Goal: Information Seeking & Learning: Learn about a topic

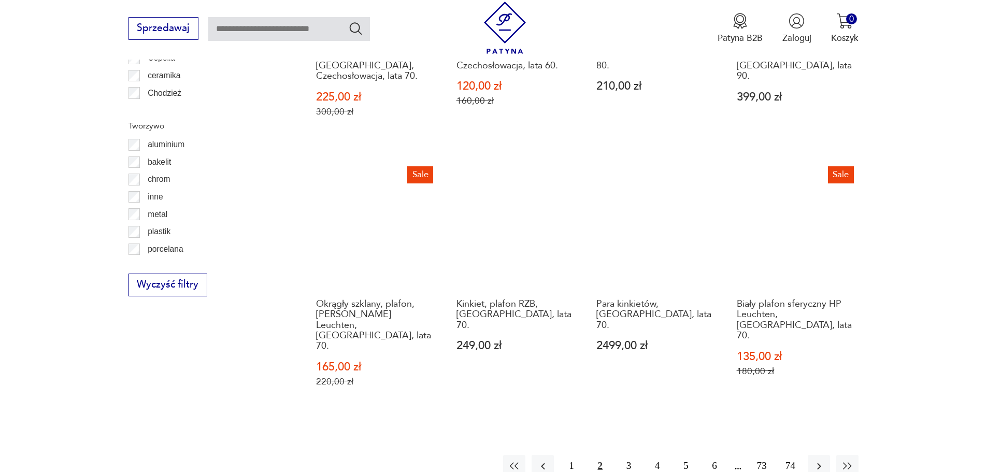
scroll to position [1106, 0]
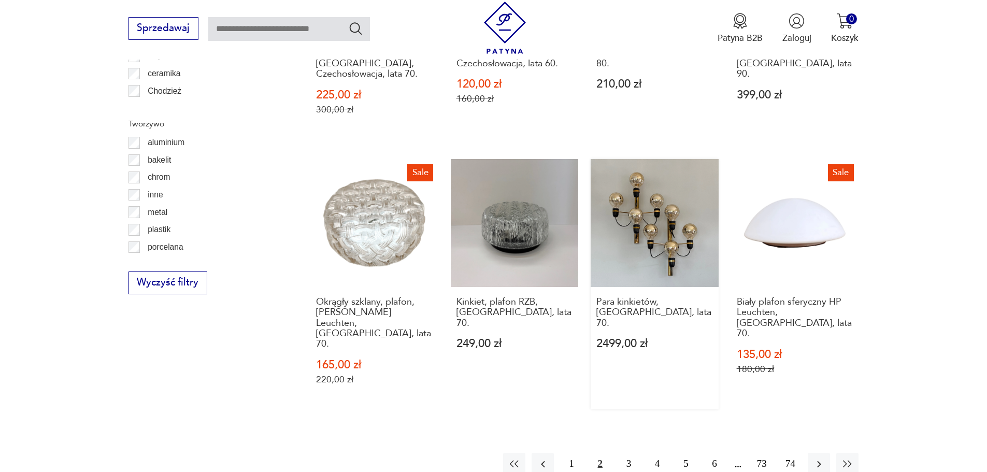
click at [665, 180] on link "Para kinkietów, [GEOGRAPHIC_DATA], lata 70. 2499,00 zł" at bounding box center [654, 284] width 128 height 250
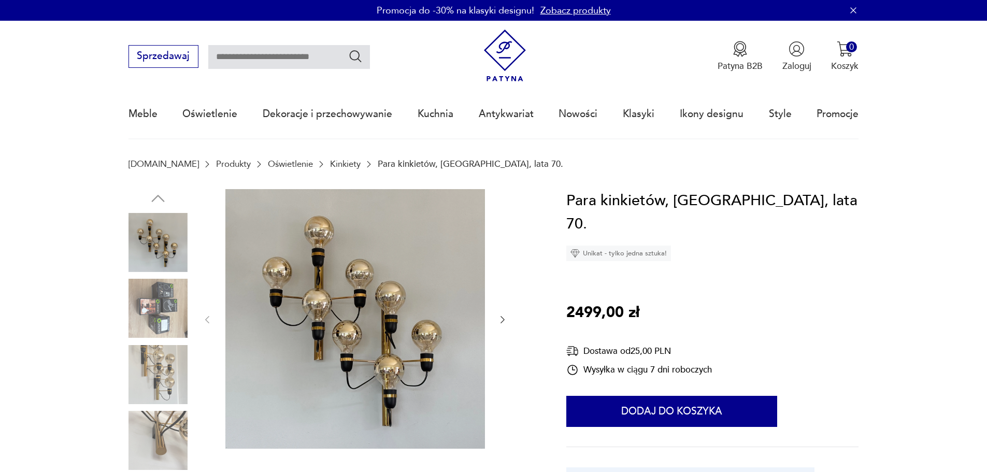
click at [174, 310] on img at bounding box center [157, 308] width 59 height 59
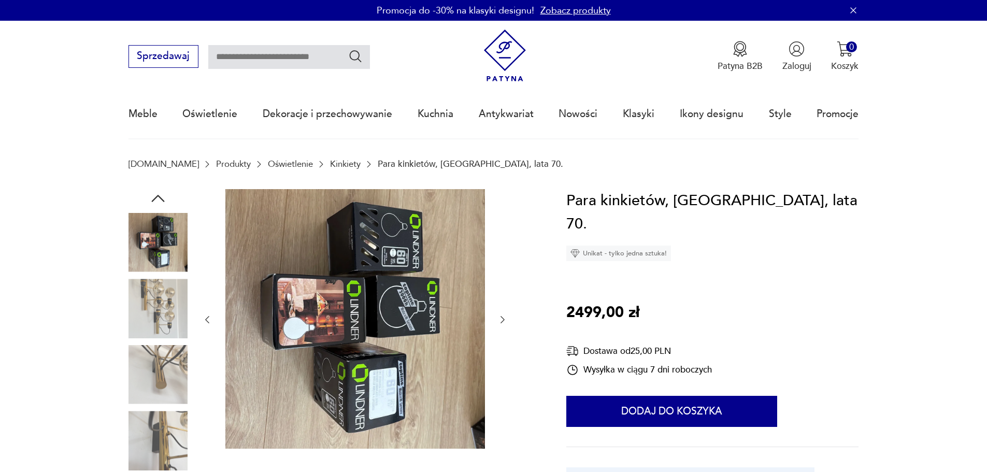
click at [168, 328] on img at bounding box center [157, 308] width 59 height 59
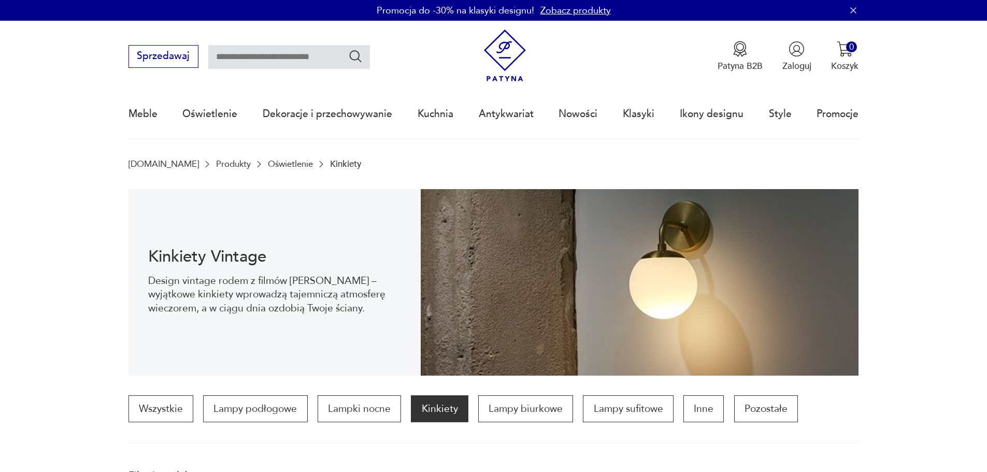
scroll to position [1221, 0]
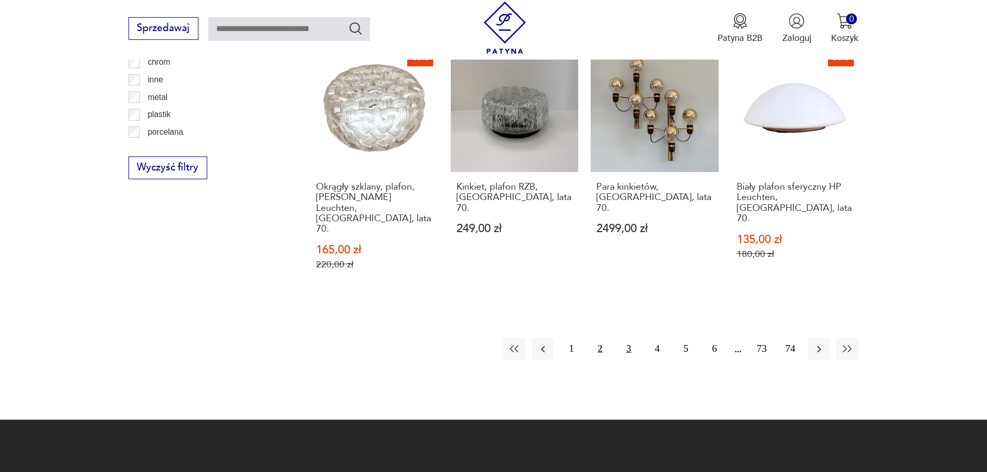
click at [629, 338] on button "3" at bounding box center [628, 349] width 22 height 22
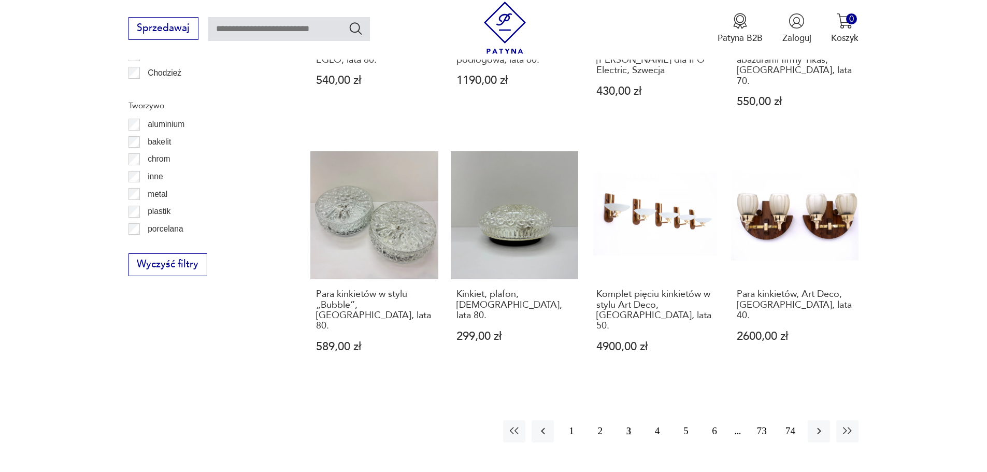
scroll to position [1142, 0]
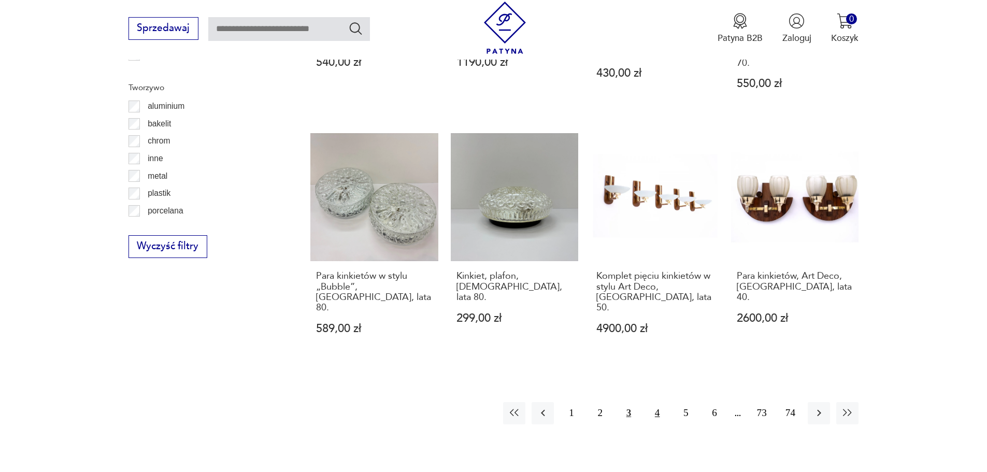
click at [660, 402] on button "4" at bounding box center [657, 413] width 22 height 22
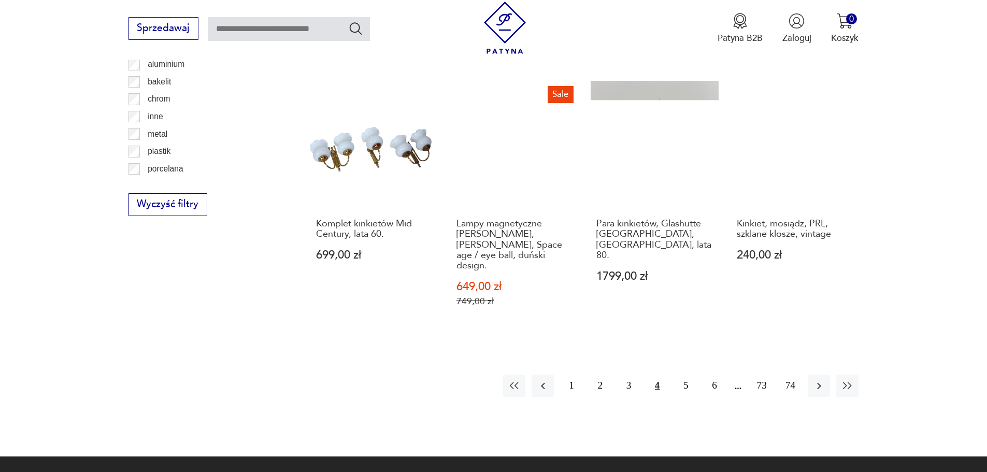
scroll to position [1189, 0]
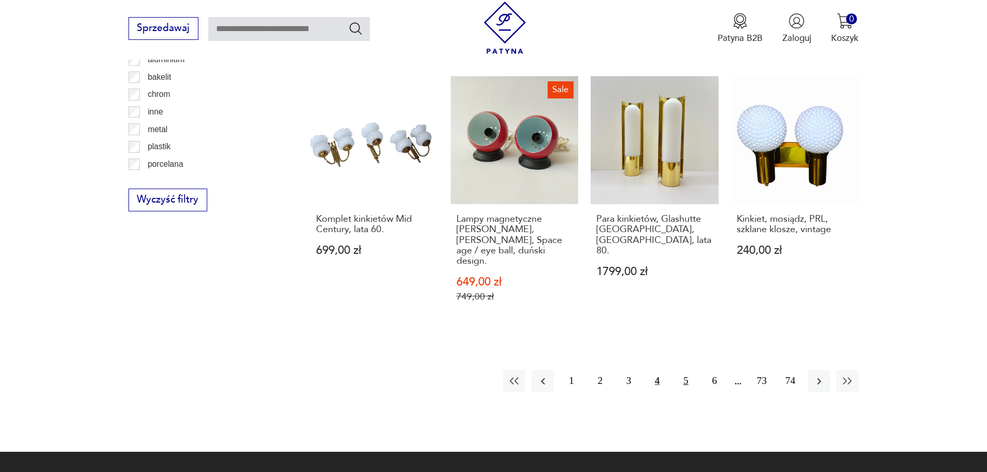
click at [689, 370] on button "5" at bounding box center [685, 381] width 22 height 22
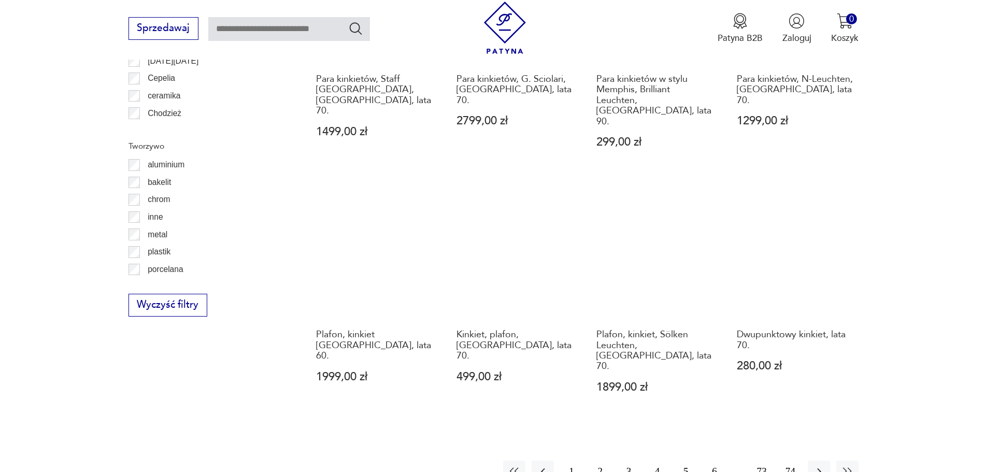
scroll to position [1097, 0]
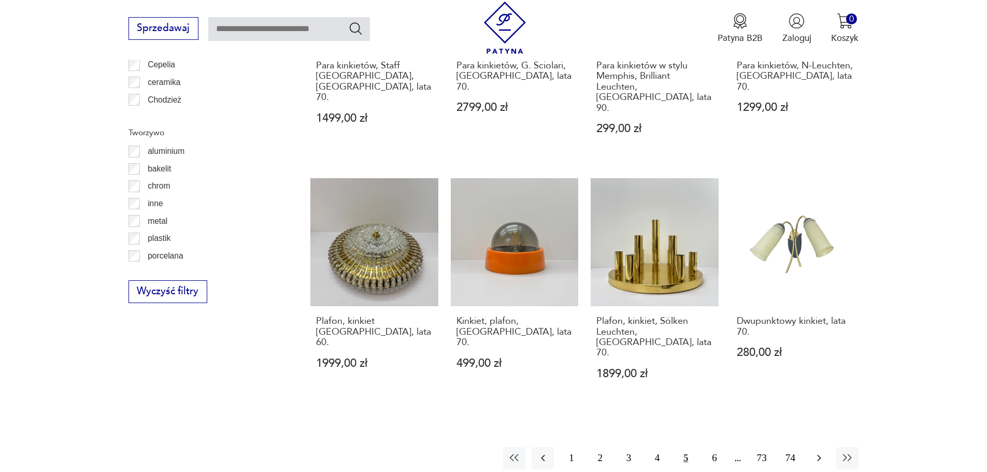
click at [816, 452] on icon "button" at bounding box center [819, 458] width 12 height 12
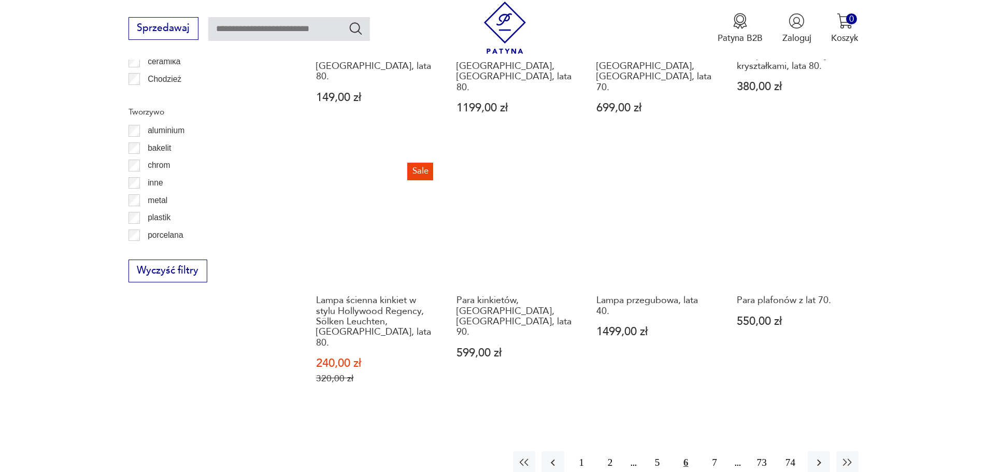
scroll to position [1136, 0]
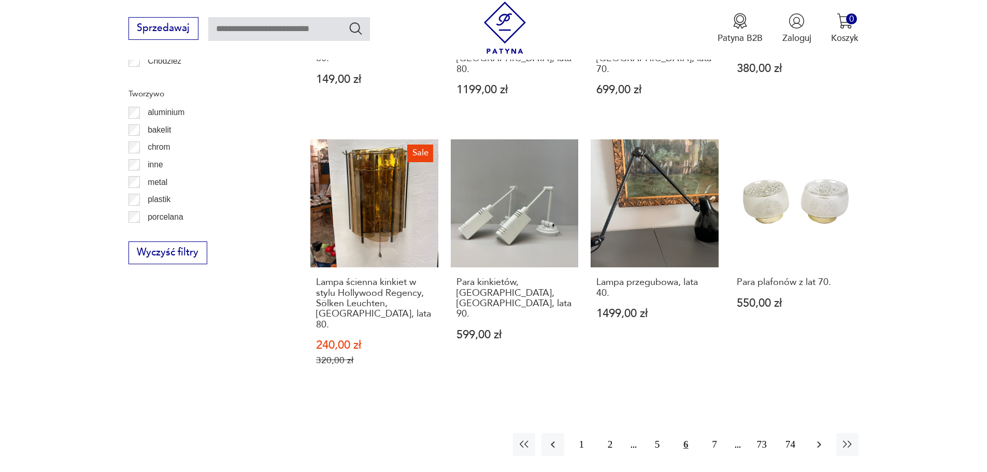
click at [818, 438] on icon "button" at bounding box center [819, 444] width 12 height 12
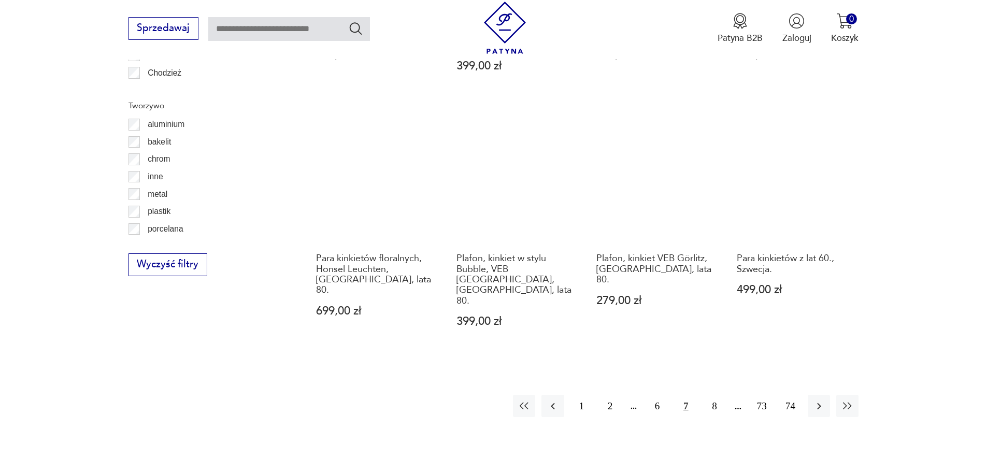
scroll to position [1200, 0]
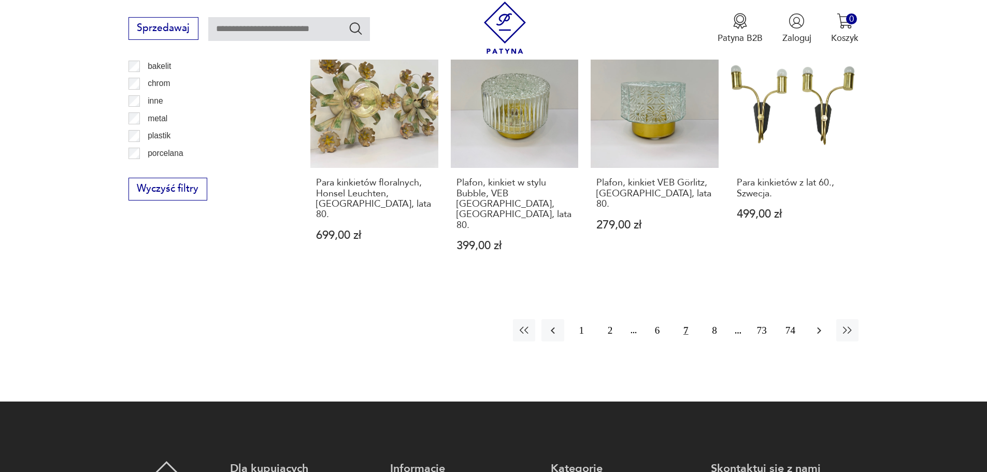
click at [817, 324] on icon "button" at bounding box center [819, 330] width 12 height 12
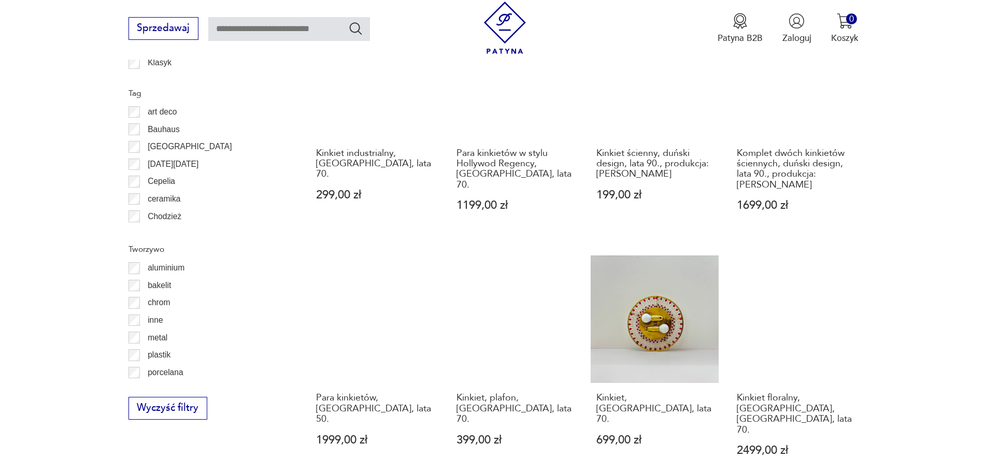
scroll to position [1084, 0]
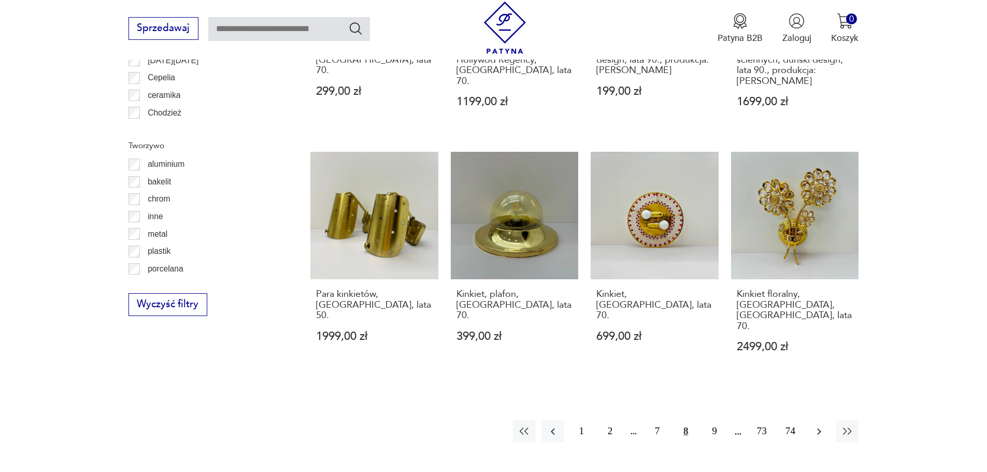
click at [816, 425] on icon "button" at bounding box center [819, 431] width 12 height 12
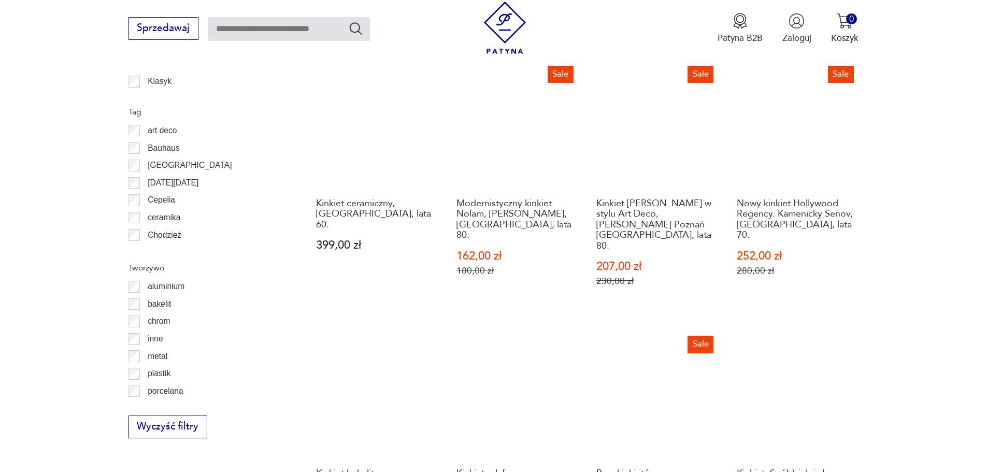
scroll to position [1053, 0]
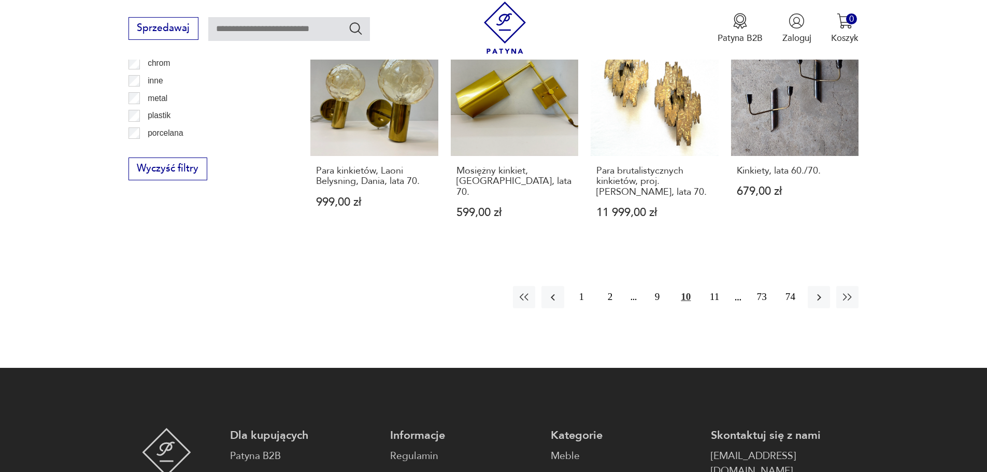
scroll to position [1242, 0]
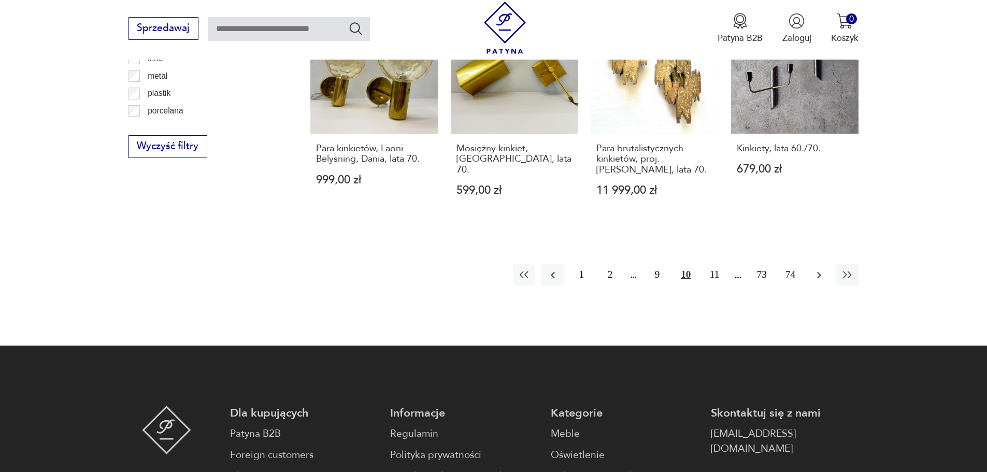
click at [818, 278] on icon "button" at bounding box center [819, 275] width 12 height 12
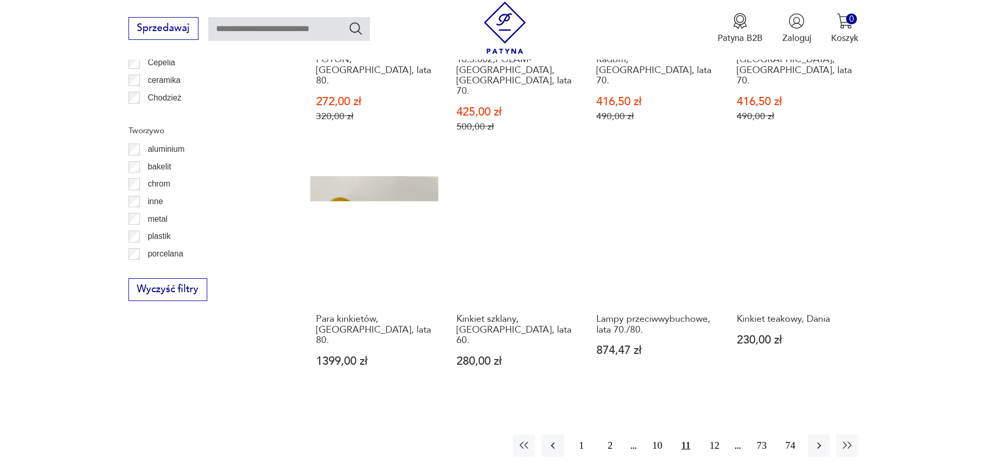
scroll to position [1121, 0]
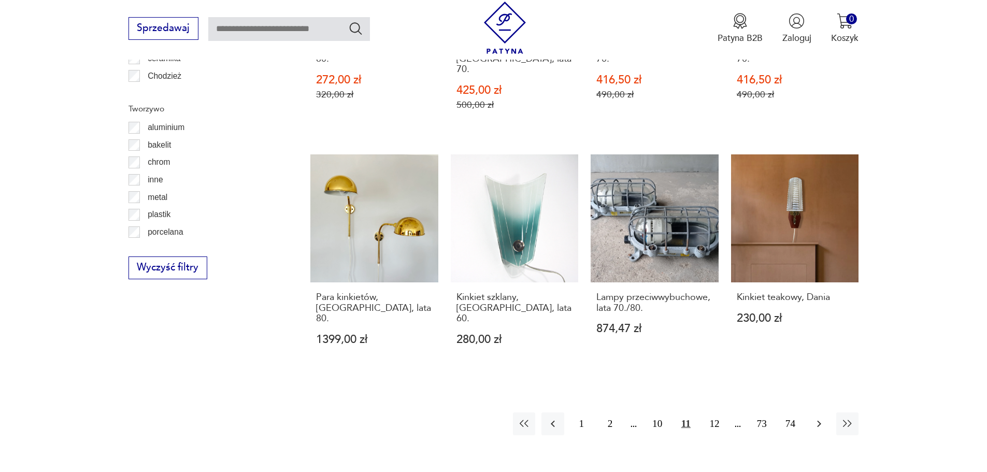
click at [816, 417] on icon "button" at bounding box center [819, 423] width 12 height 12
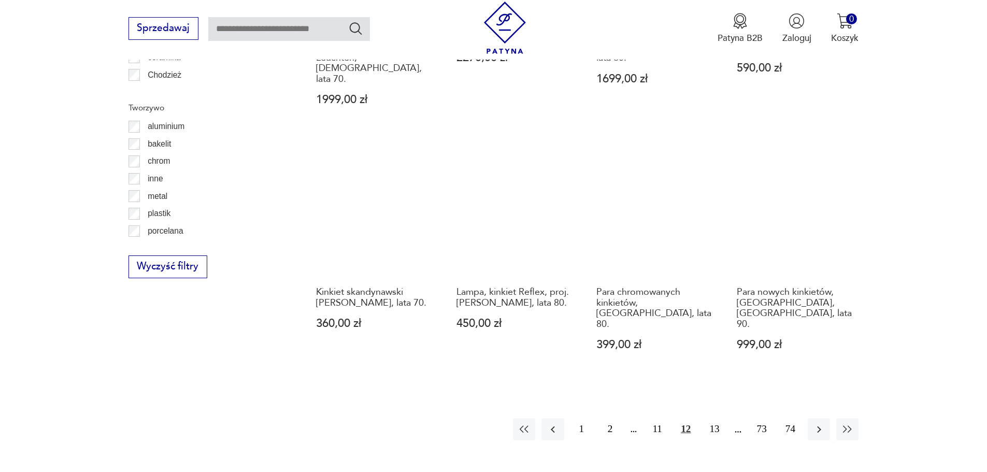
scroll to position [1151, 0]
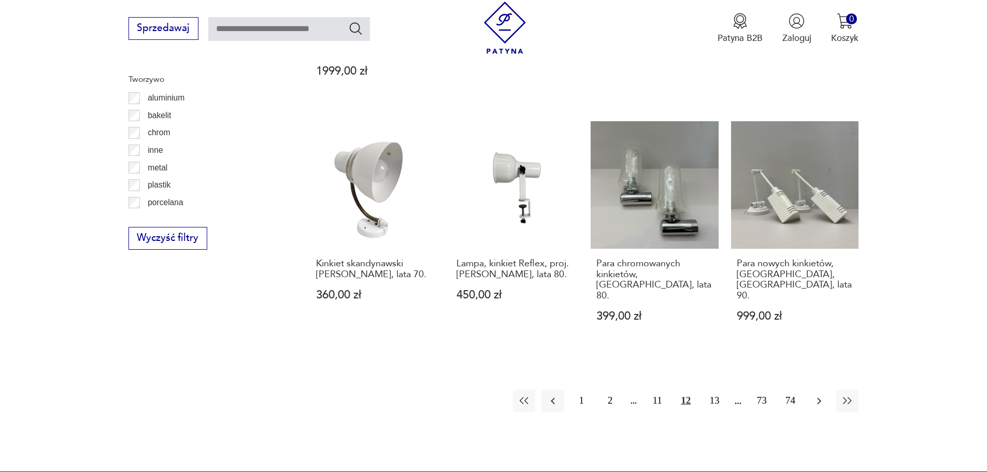
click at [814, 395] on icon "button" at bounding box center [819, 401] width 12 height 12
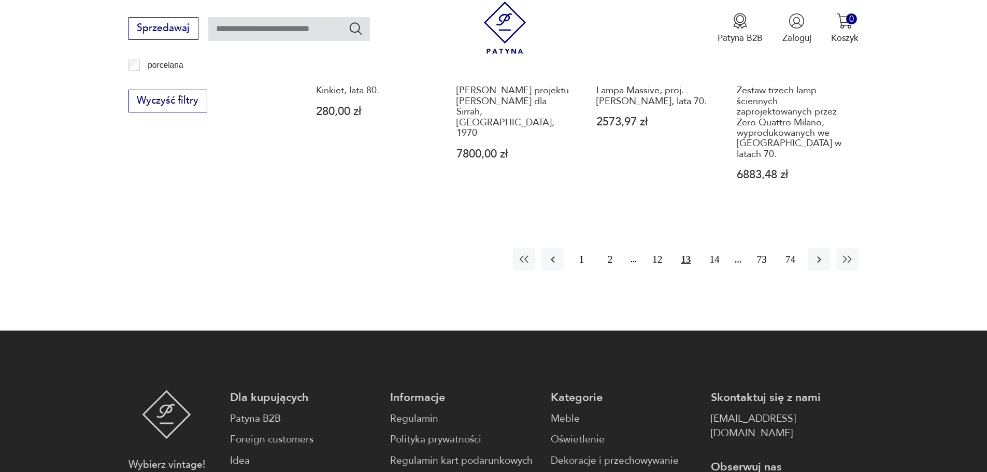
scroll to position [1297, 0]
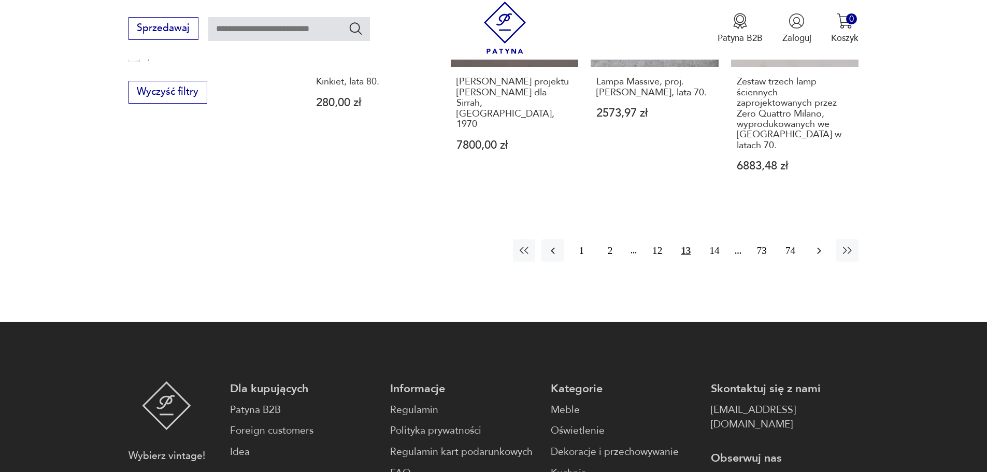
click at [818, 244] on icon "button" at bounding box center [819, 250] width 12 height 12
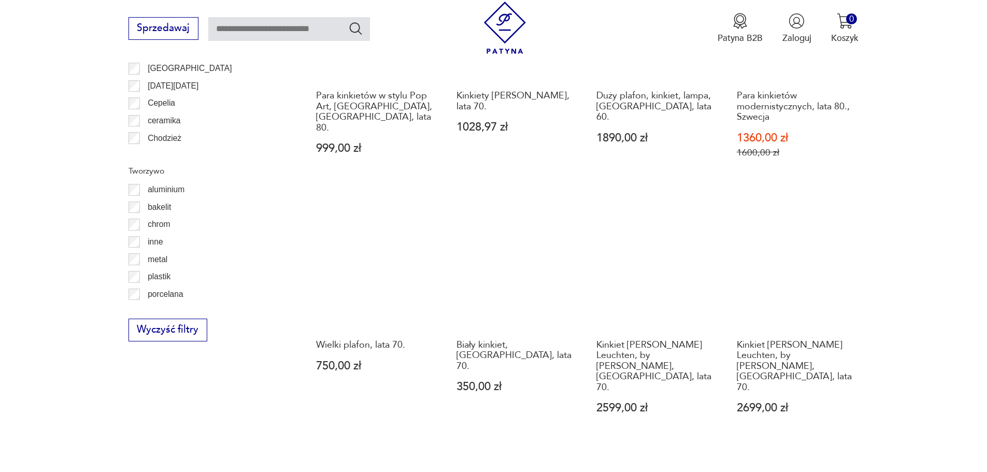
scroll to position [1149, 0]
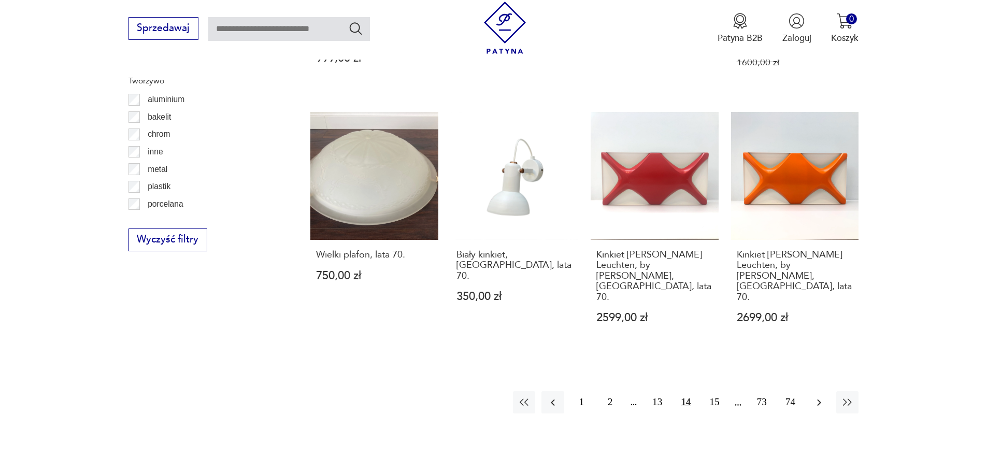
click at [818, 396] on icon "button" at bounding box center [819, 402] width 12 height 12
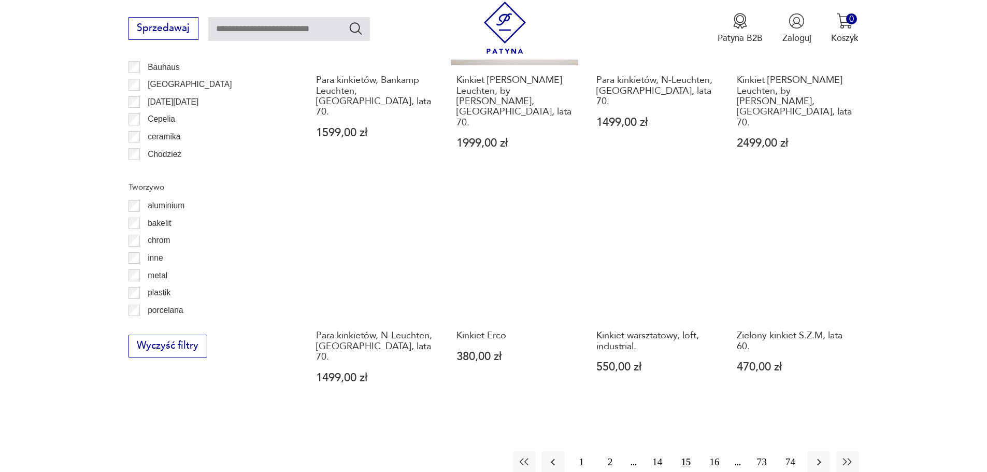
scroll to position [1053, 0]
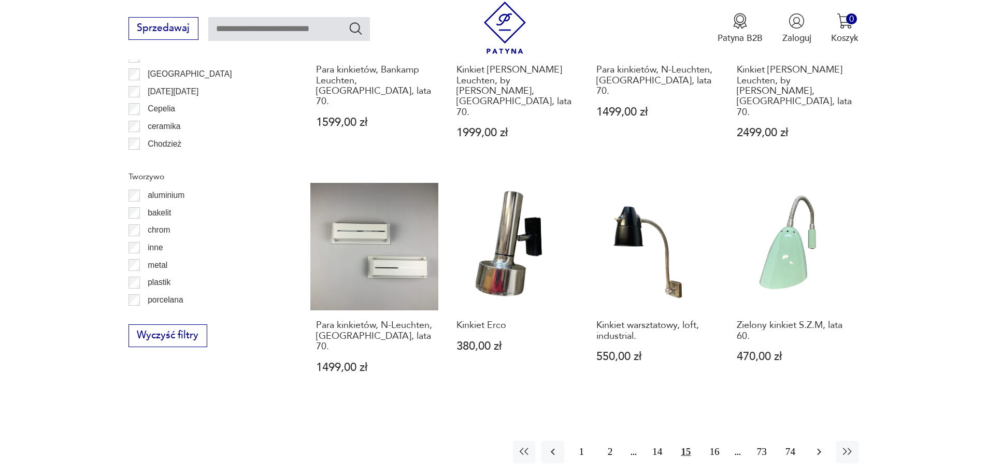
click at [815, 445] on icon "button" at bounding box center [819, 451] width 12 height 12
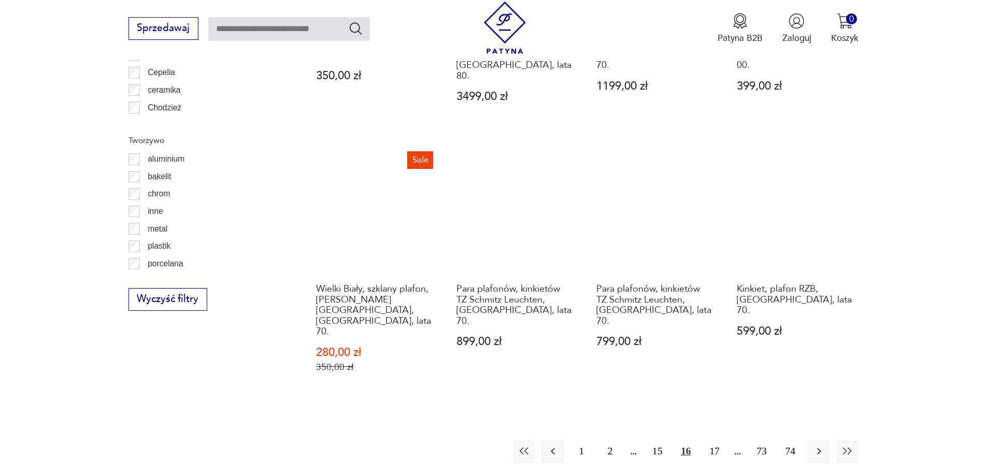
scroll to position [1103, 0]
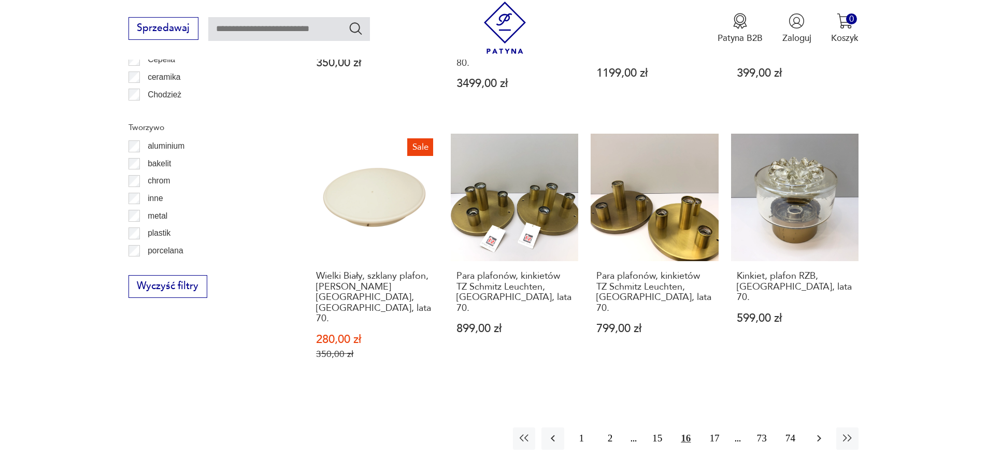
click at [818, 432] on icon "button" at bounding box center [819, 438] width 12 height 12
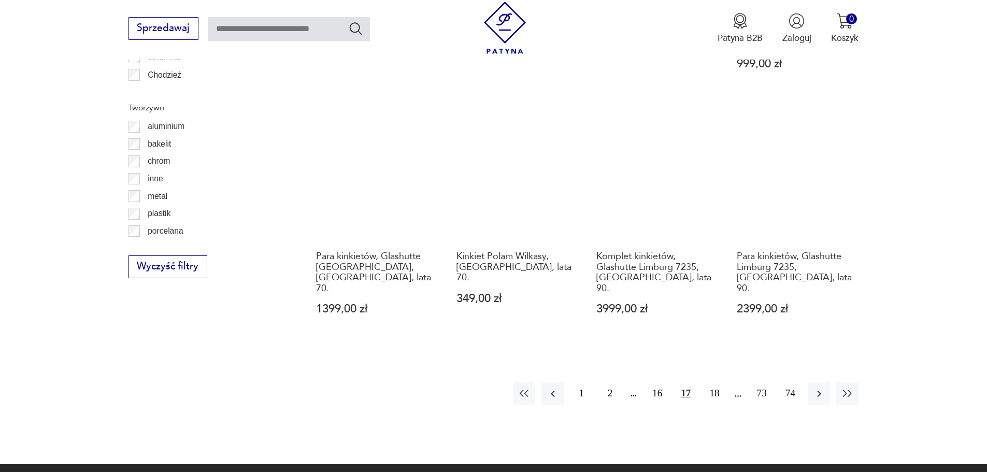
scroll to position [1128, 0]
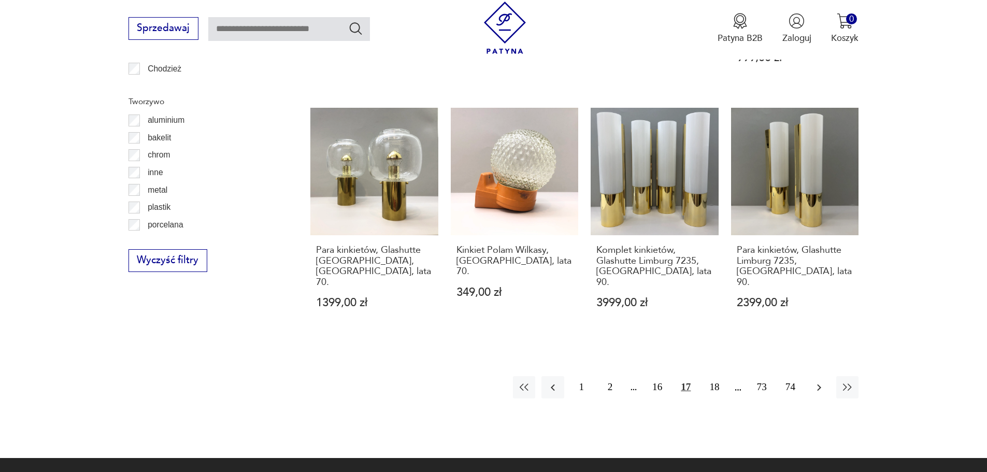
click at [818, 384] on icon "button" at bounding box center [819, 387] width 4 height 7
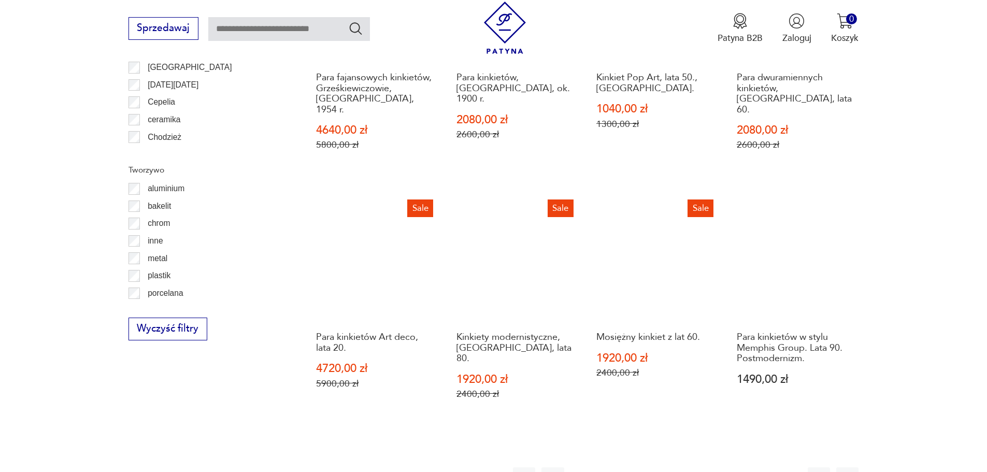
scroll to position [1084, 0]
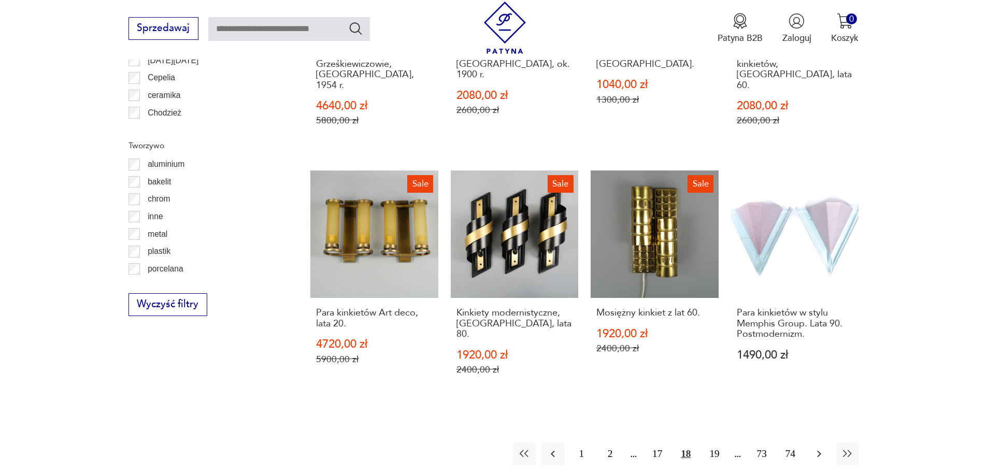
click at [819, 447] on icon "button" at bounding box center [819, 453] width 12 height 12
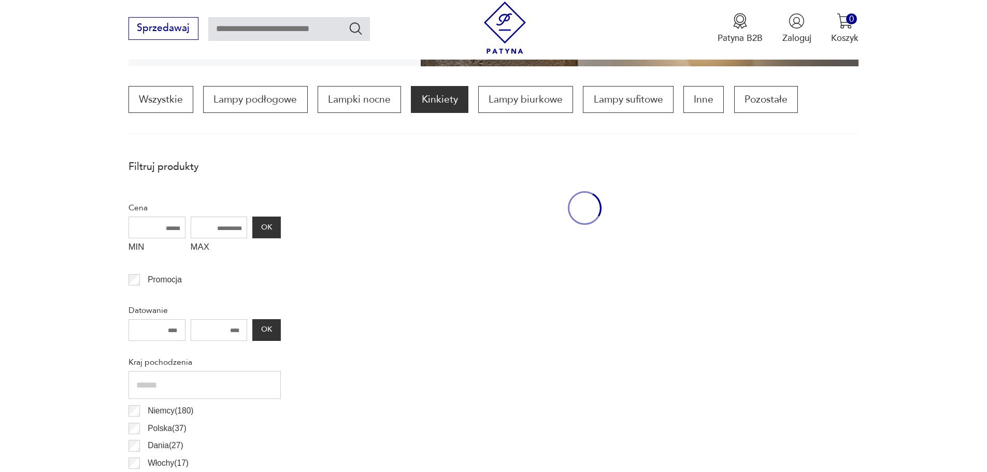
scroll to position [308, 0]
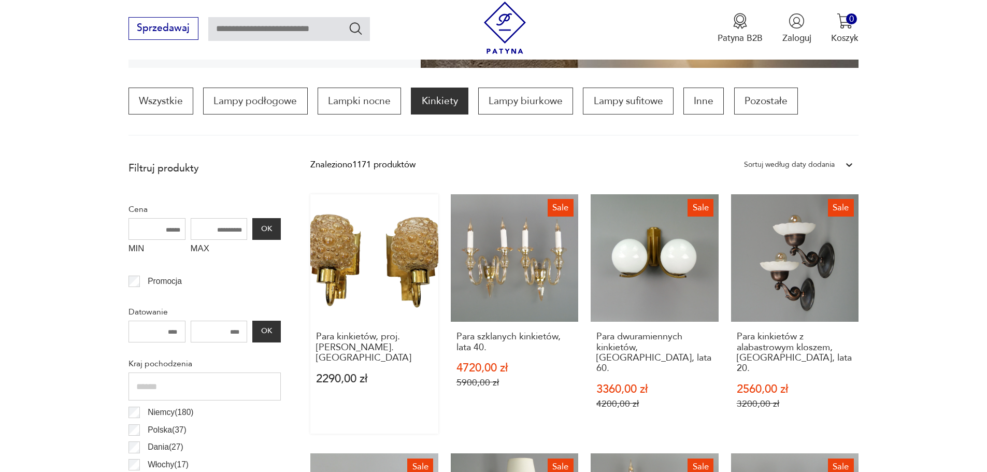
click at [410, 240] on link "Para kinkietów, proj. [PERSON_NAME]. Mosiądz 2290,00 zł" at bounding box center [374, 314] width 128 height 240
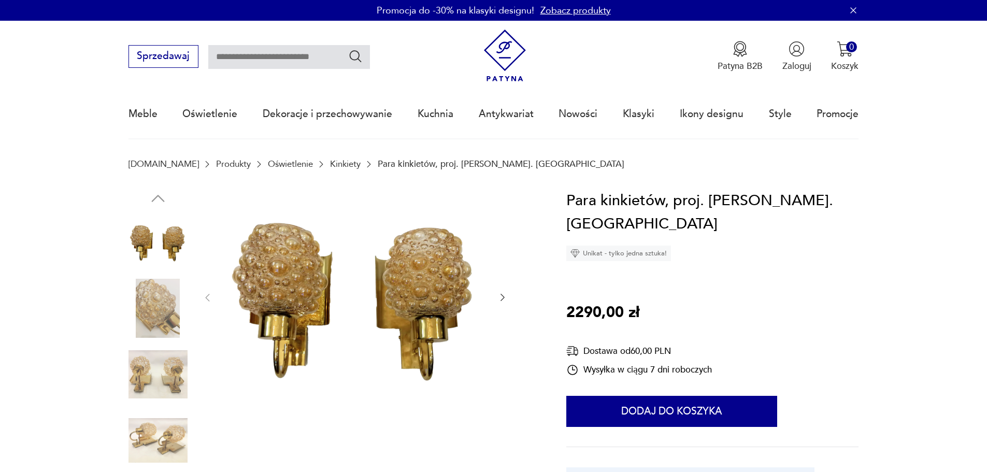
click at [155, 371] on img at bounding box center [157, 374] width 59 height 59
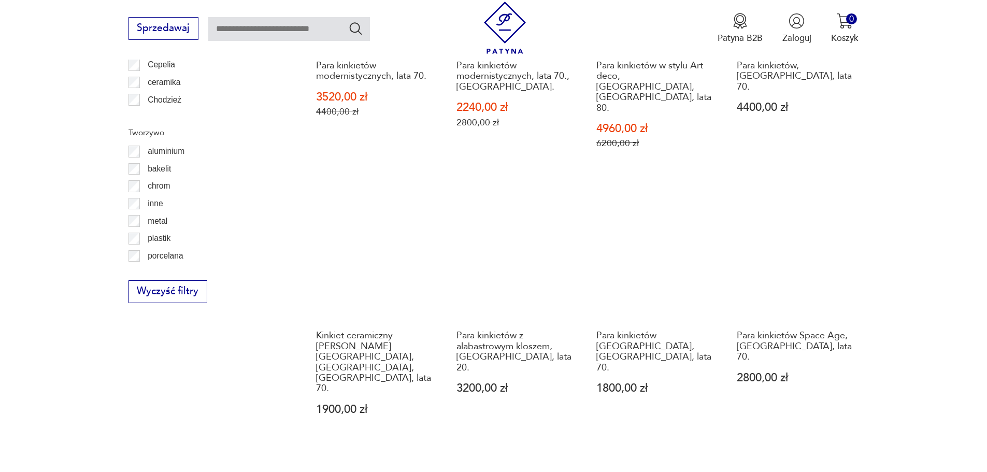
scroll to position [1136, 0]
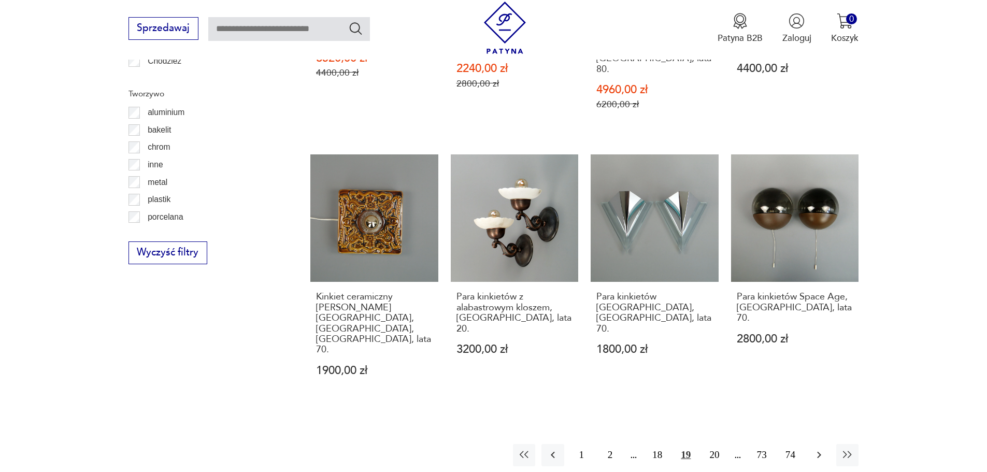
click at [817, 448] on icon "button" at bounding box center [819, 454] width 12 height 12
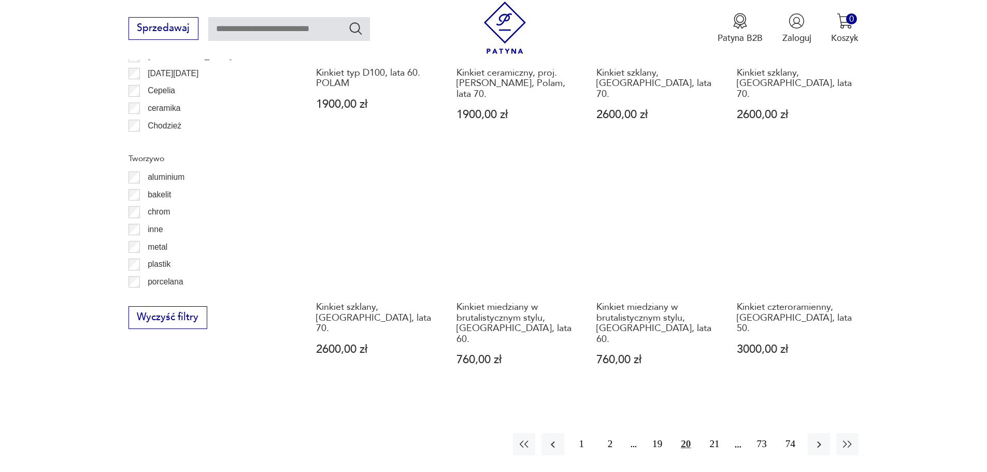
scroll to position [1084, 0]
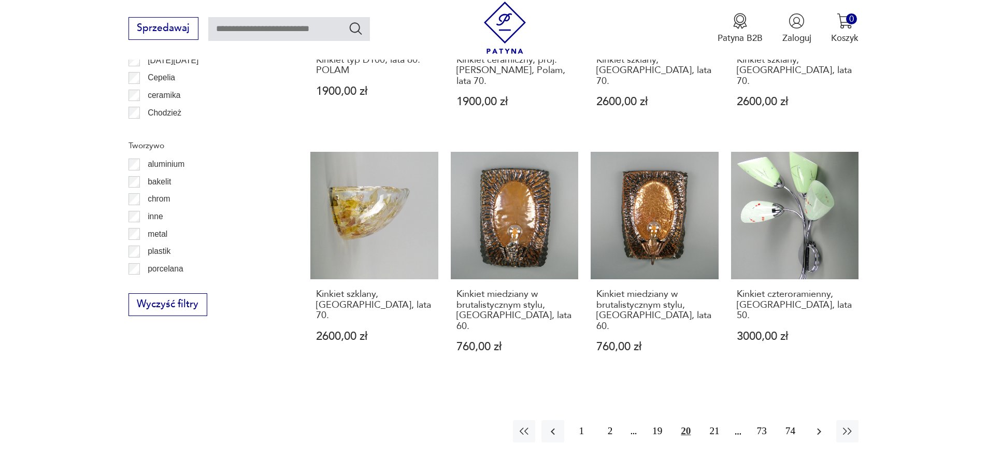
click at [817, 425] on icon "button" at bounding box center [819, 431] width 12 height 12
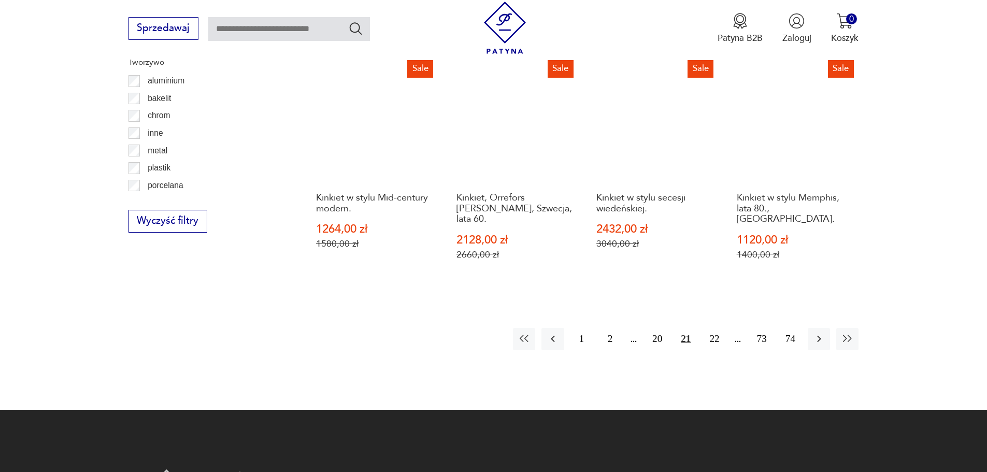
scroll to position [1188, 0]
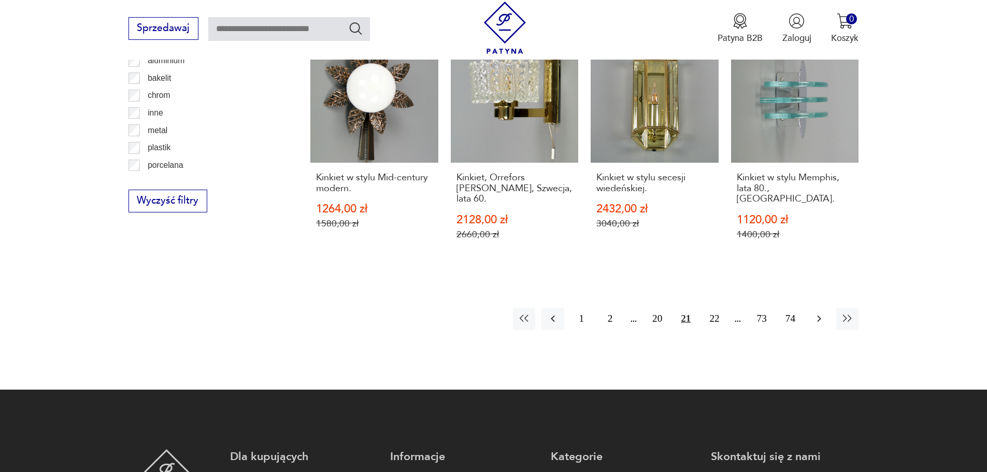
click at [814, 312] on icon "button" at bounding box center [819, 318] width 12 height 12
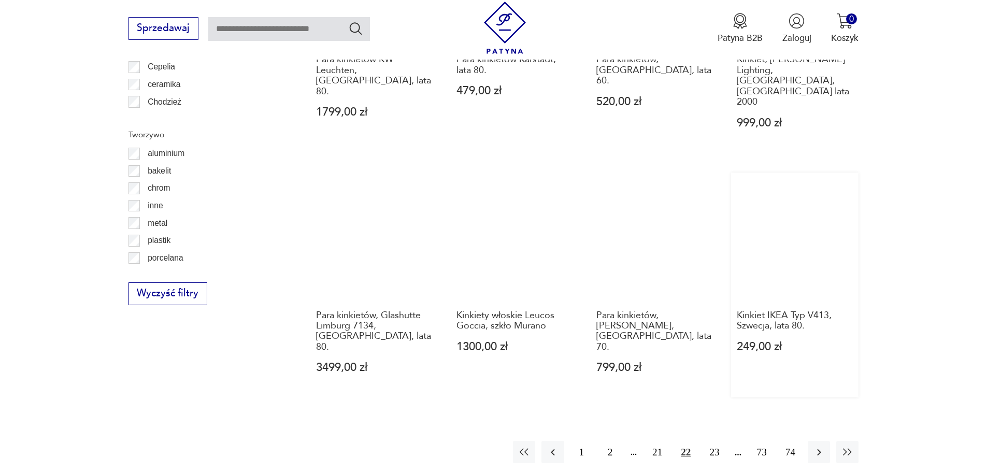
scroll to position [1188, 0]
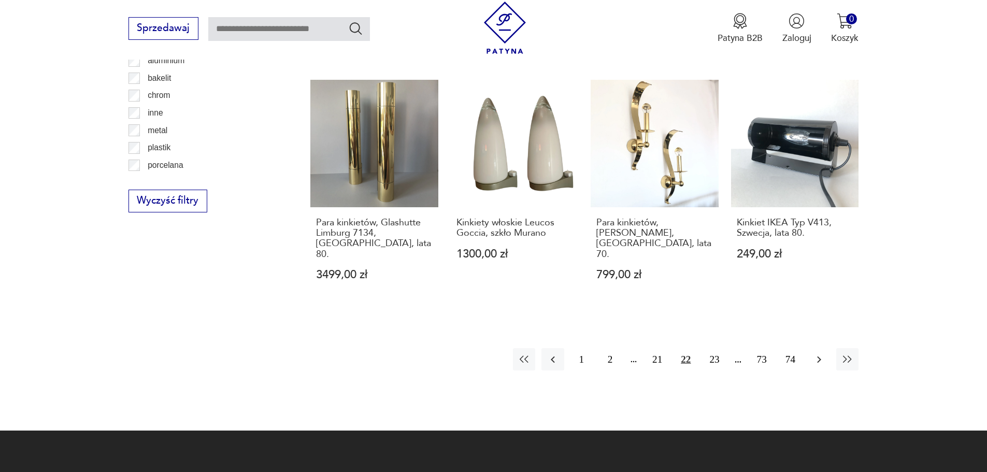
click at [815, 353] on icon "button" at bounding box center [819, 359] width 12 height 12
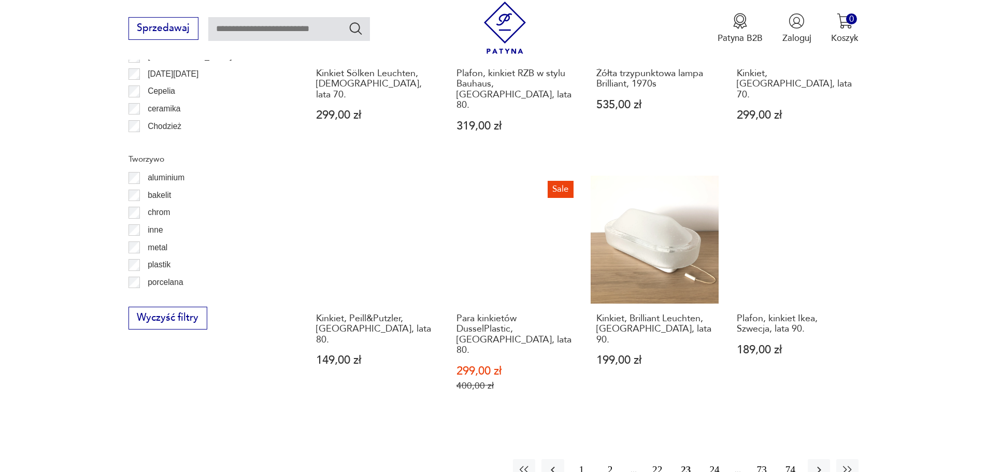
scroll to position [1136, 0]
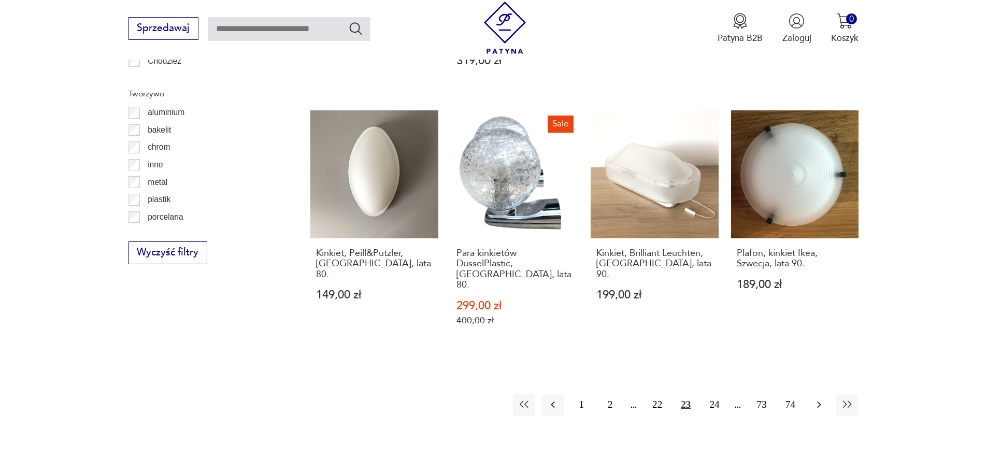
click at [822, 398] on icon "button" at bounding box center [819, 404] width 12 height 12
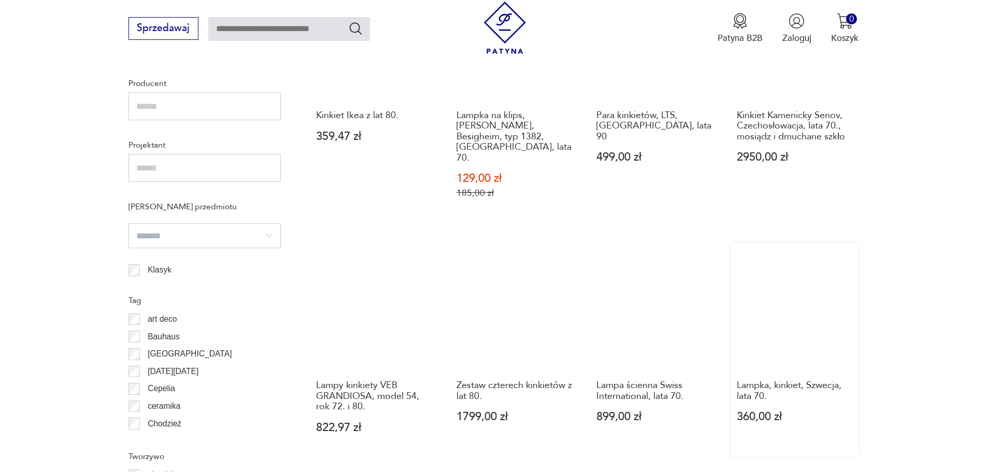
scroll to position [722, 0]
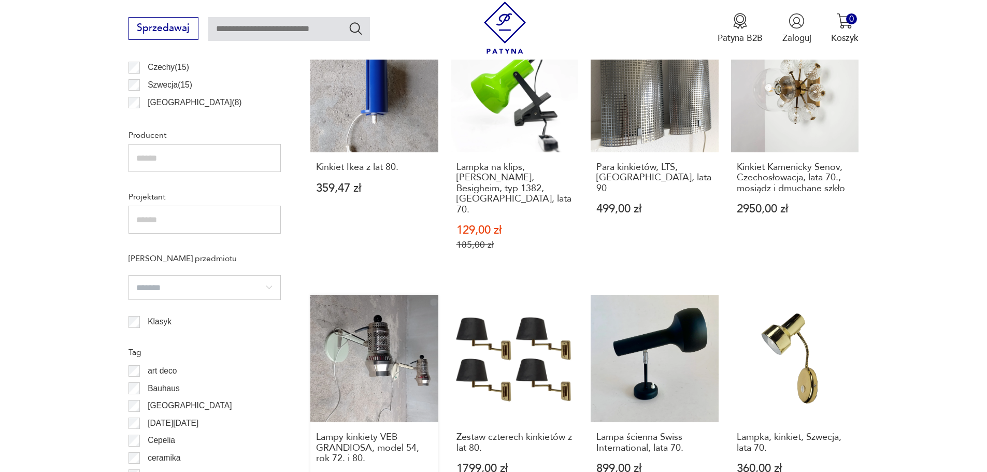
click at [376, 320] on link "Lampy kinkiety VEB GRANDIOSA, model 54, rok 72. i 80. 822,97 zł" at bounding box center [374, 402] width 128 height 214
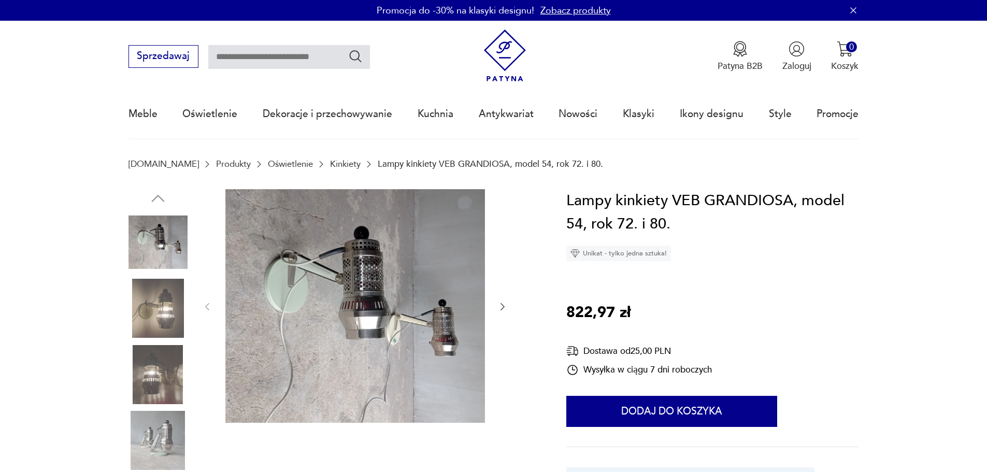
click at [156, 298] on img at bounding box center [157, 308] width 59 height 59
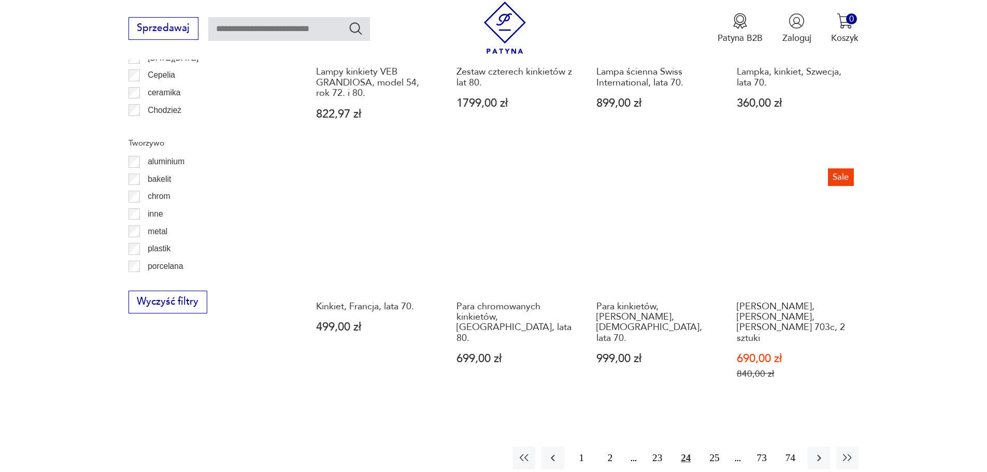
scroll to position [1096, 0]
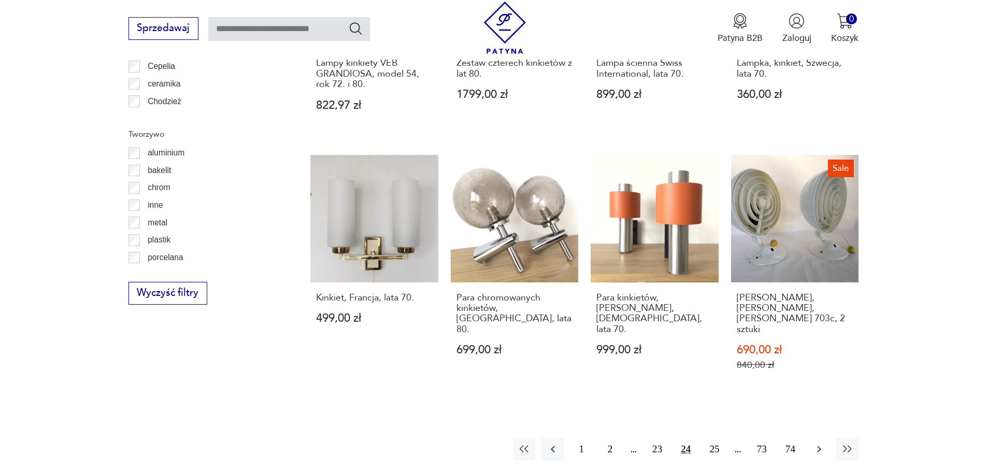
click at [811, 438] on button "button" at bounding box center [818, 449] width 22 height 22
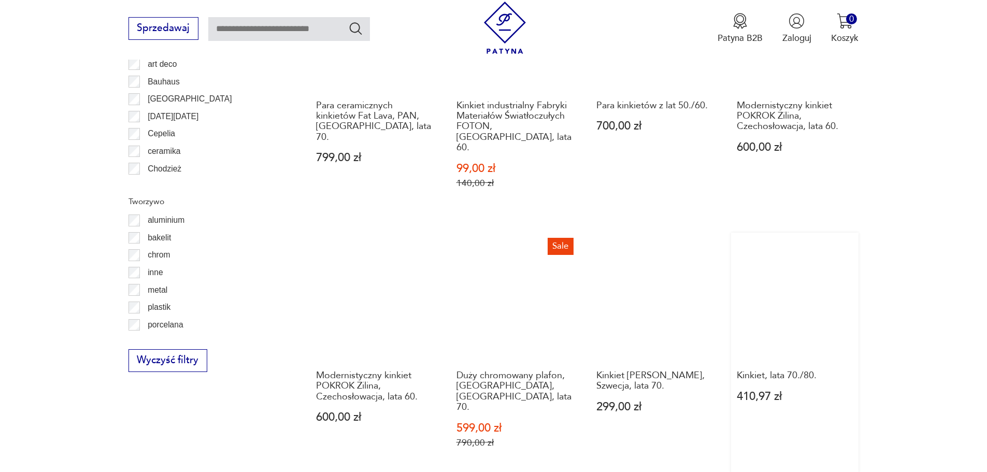
scroll to position [1033, 0]
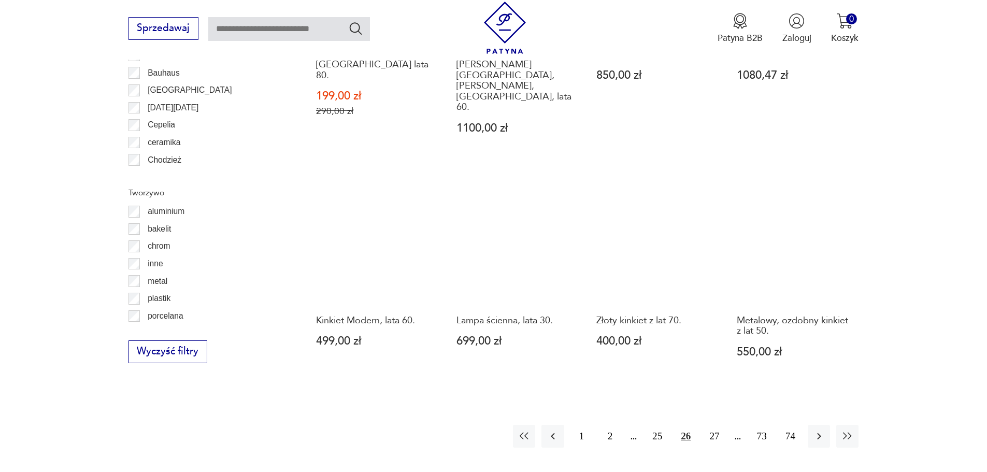
scroll to position [1033, 0]
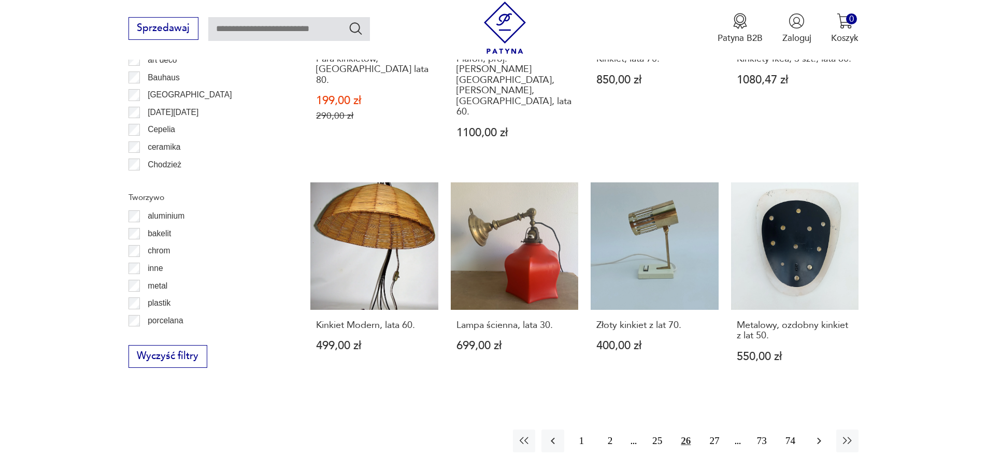
click at [818, 438] on icon "button" at bounding box center [819, 441] width 4 height 7
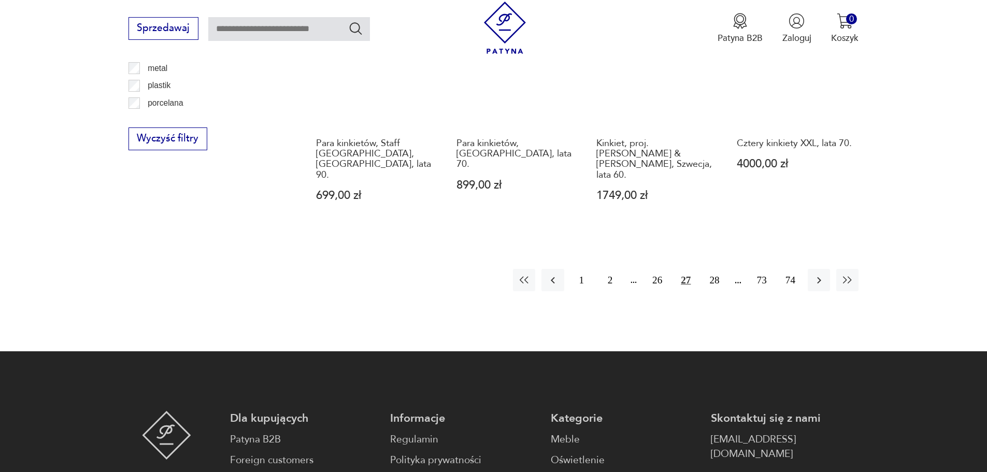
scroll to position [1292, 0]
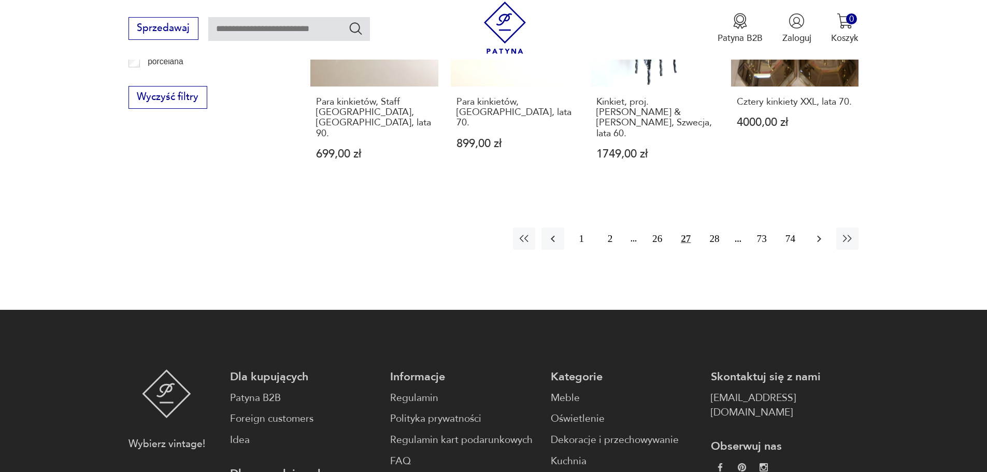
click at [813, 233] on icon "button" at bounding box center [819, 239] width 12 height 12
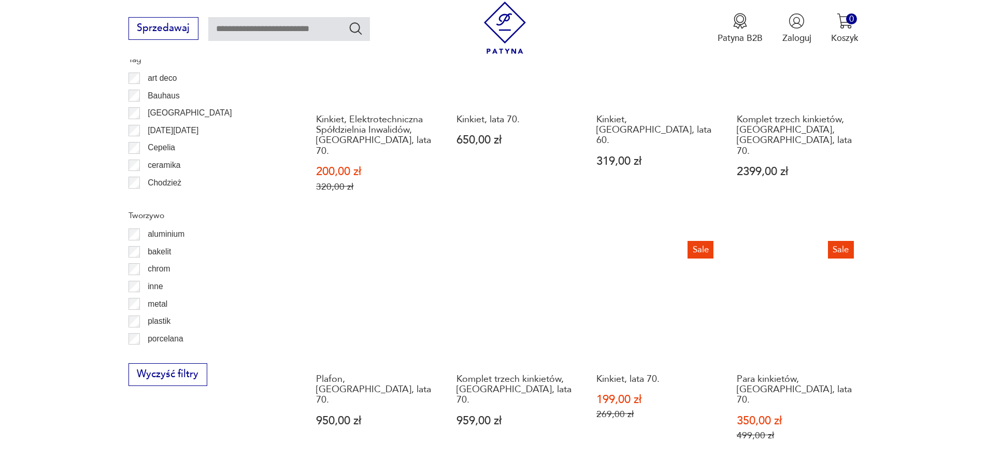
scroll to position [1033, 0]
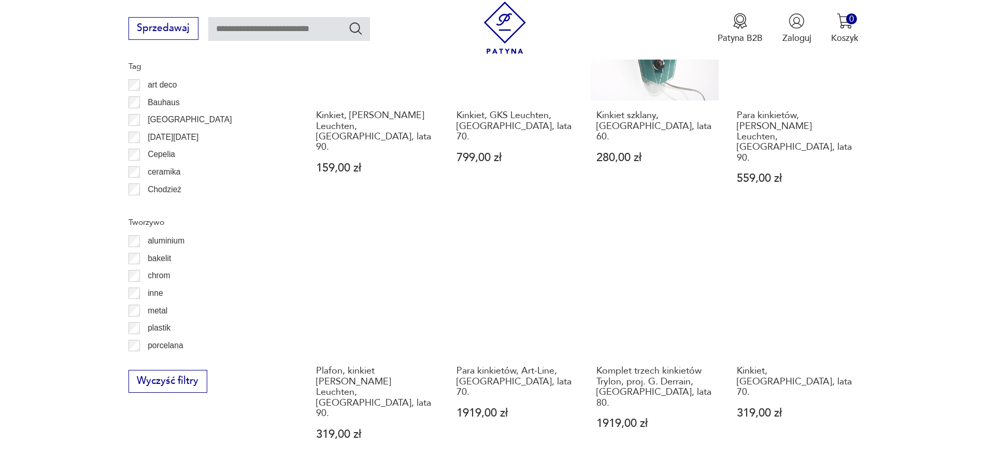
scroll to position [1019, 0]
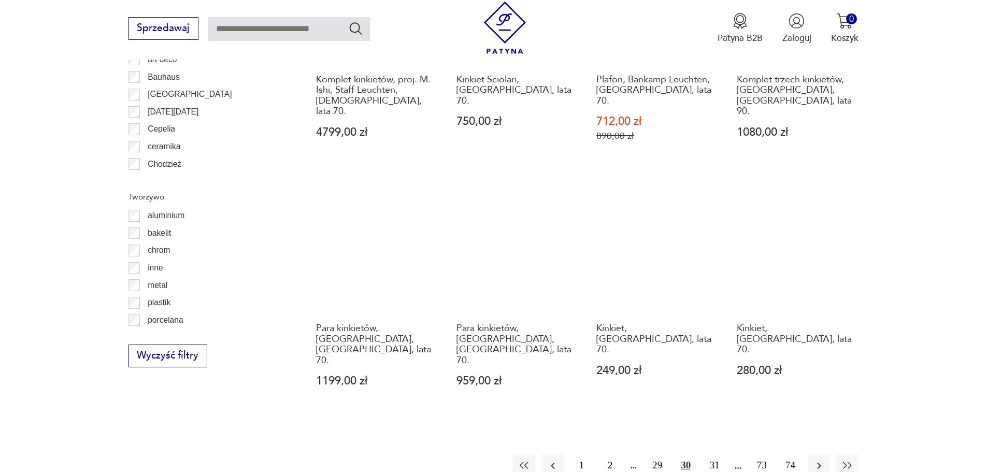
scroll to position [1084, 0]
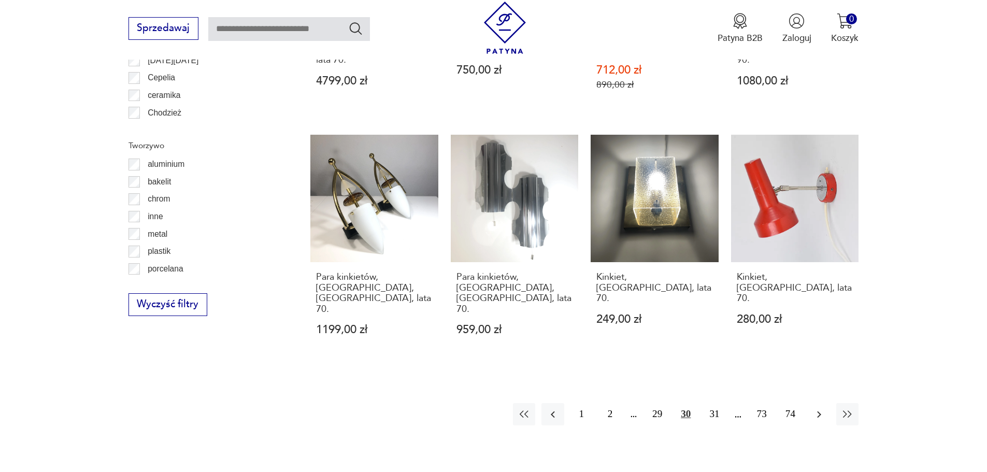
click at [818, 411] on icon "button" at bounding box center [819, 414] width 4 height 7
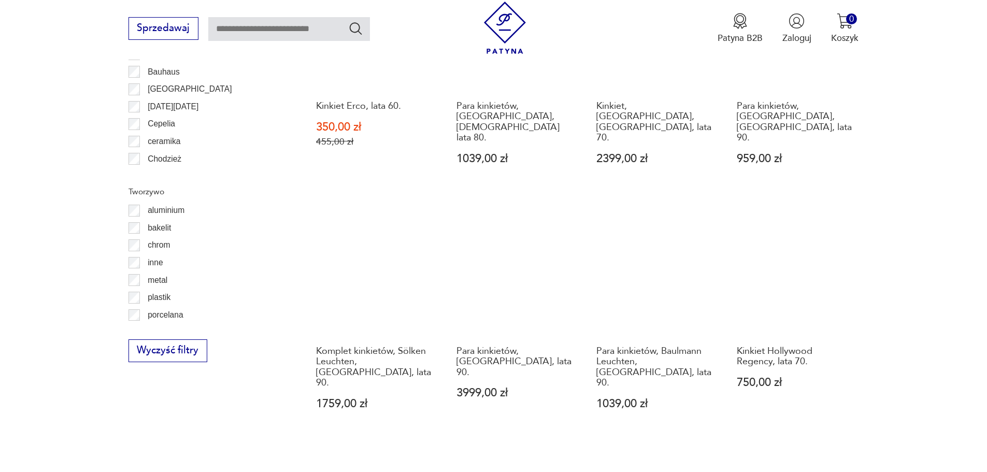
scroll to position [1077, 0]
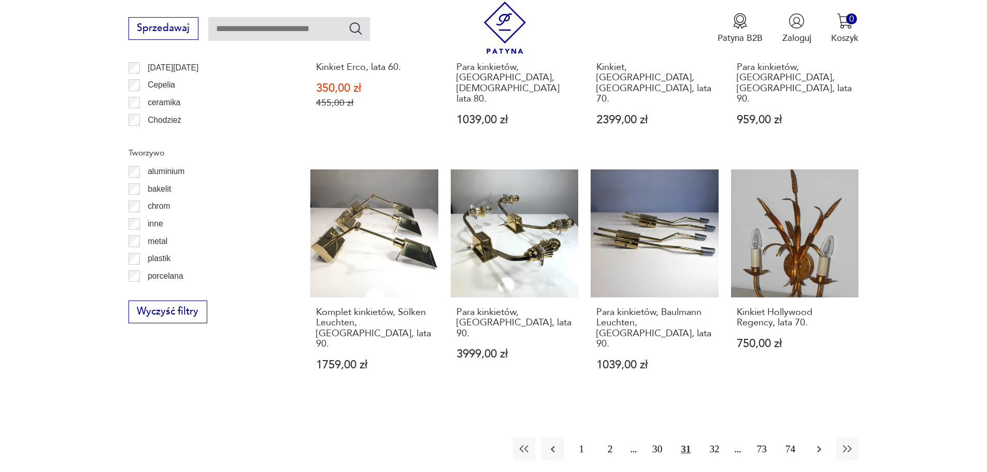
click at [816, 443] on icon "button" at bounding box center [819, 449] width 12 height 12
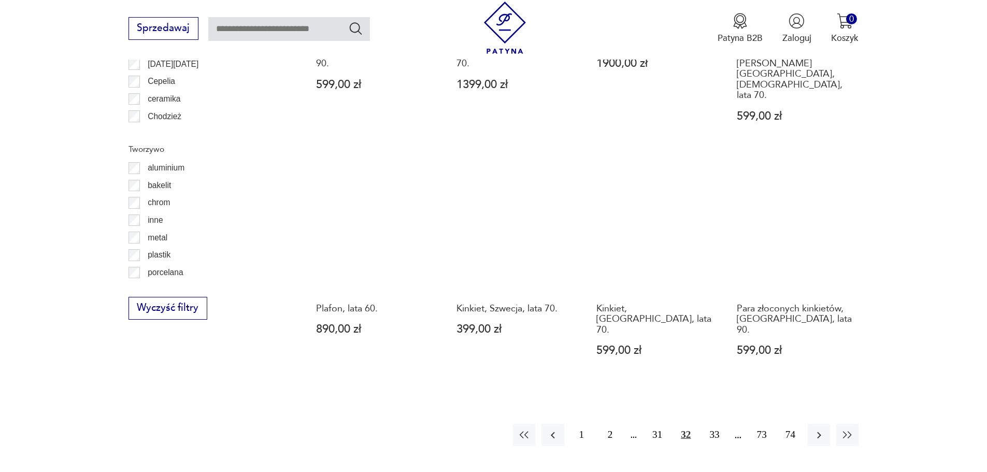
scroll to position [1087, 0]
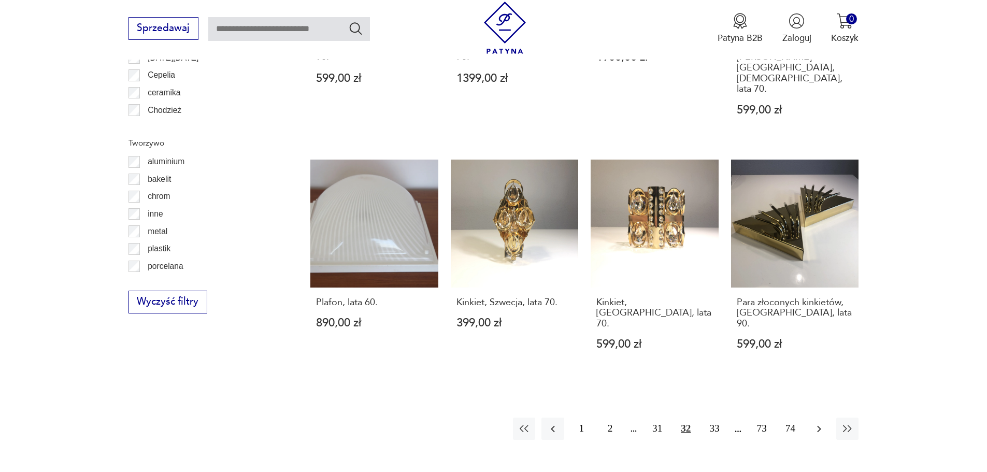
click at [818, 423] on icon "button" at bounding box center [819, 429] width 12 height 12
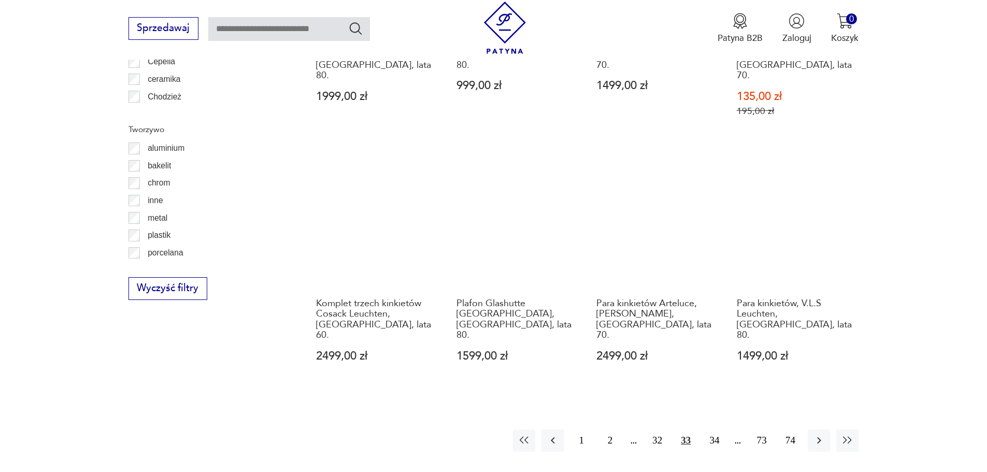
scroll to position [1126, 0]
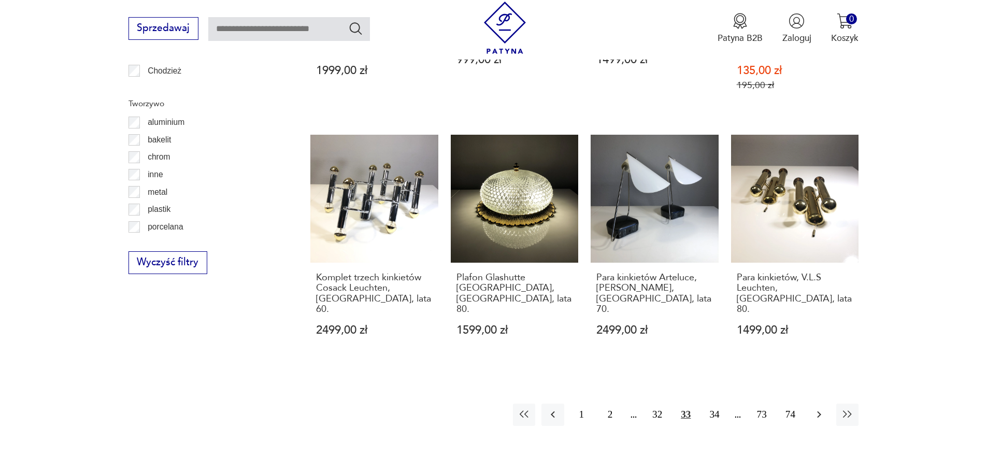
click at [822, 408] on icon "button" at bounding box center [819, 414] width 12 height 12
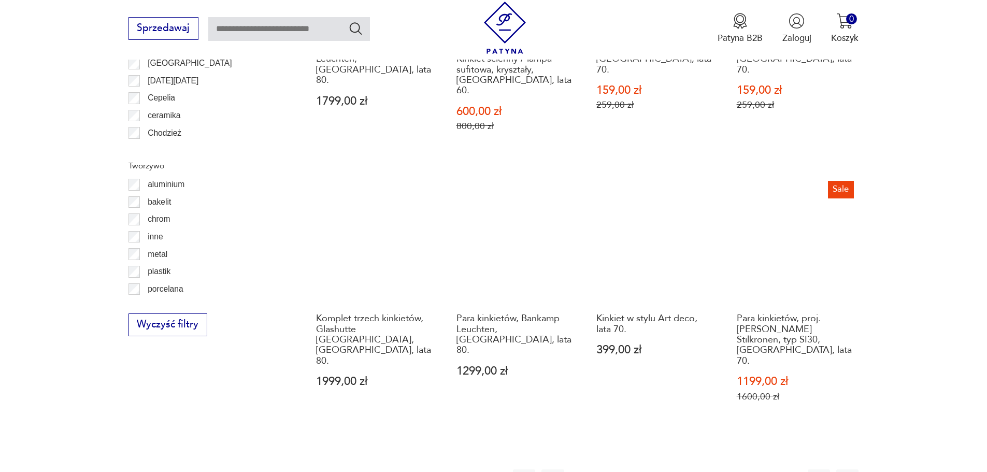
scroll to position [1115, 0]
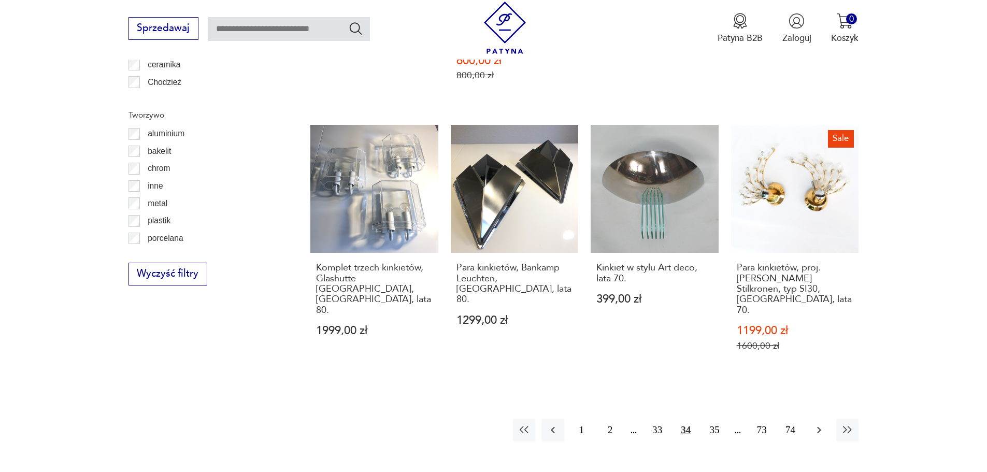
click at [818, 424] on icon "button" at bounding box center [819, 430] width 12 height 12
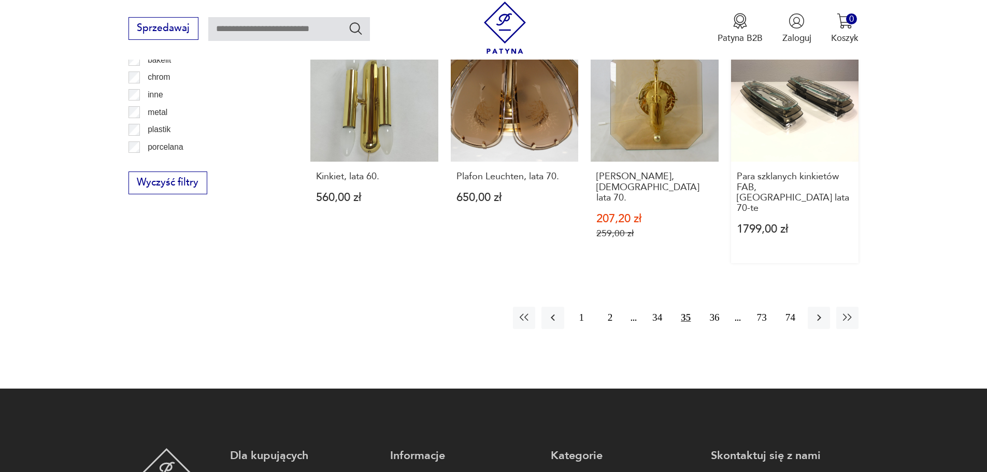
scroll to position [1209, 0]
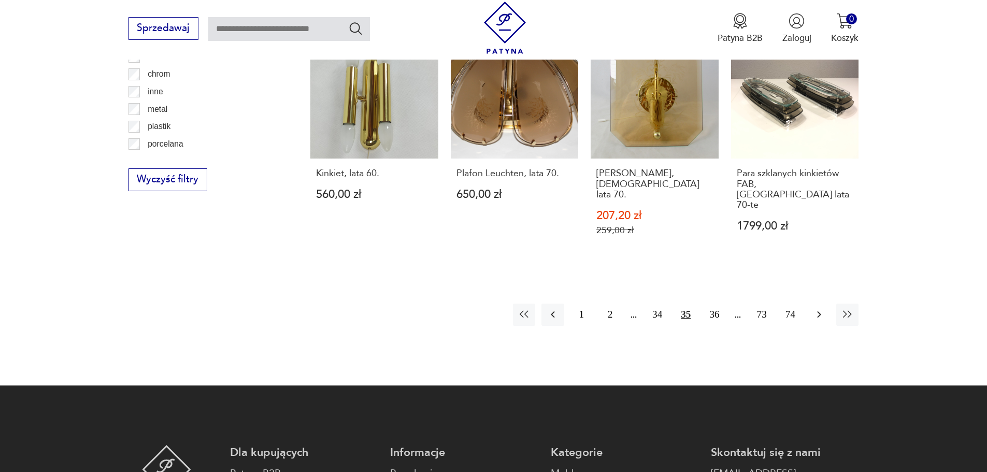
click at [811, 303] on button "button" at bounding box center [818, 314] width 22 height 22
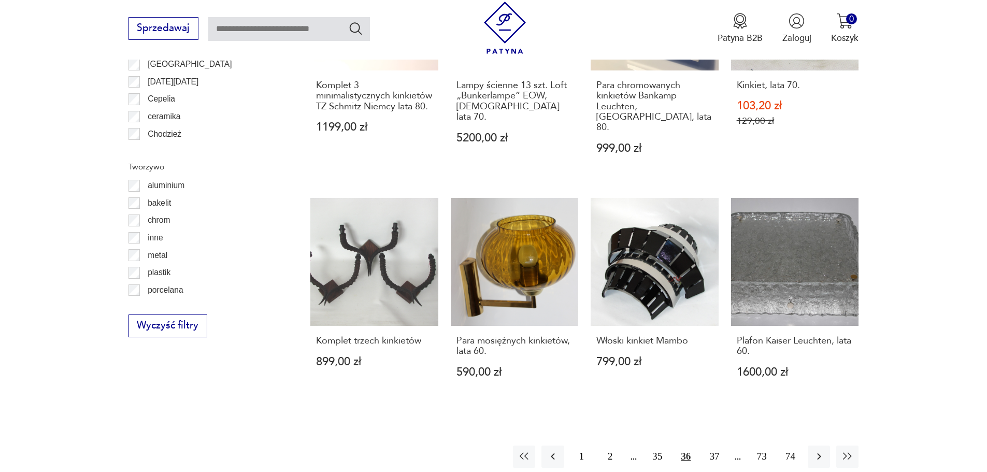
scroll to position [1065, 0]
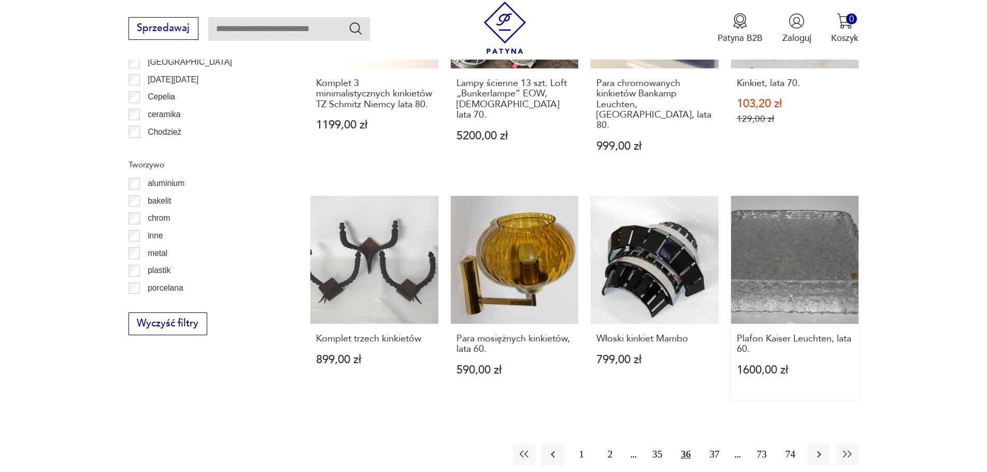
click at [806, 221] on link "Plafon Kaiser Leuchten, lata 60. 1600,00 zł" at bounding box center [795, 298] width 128 height 204
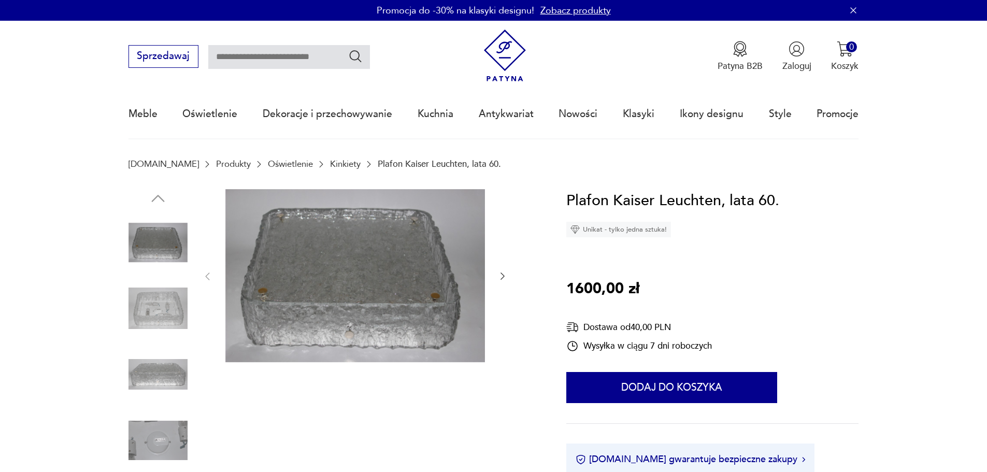
click at [173, 371] on img at bounding box center [157, 374] width 59 height 59
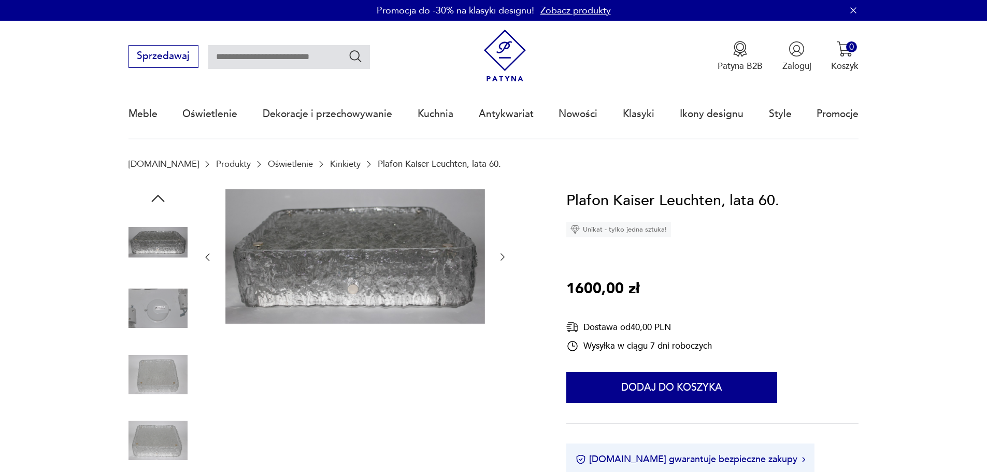
click at [158, 373] on img at bounding box center [157, 374] width 59 height 59
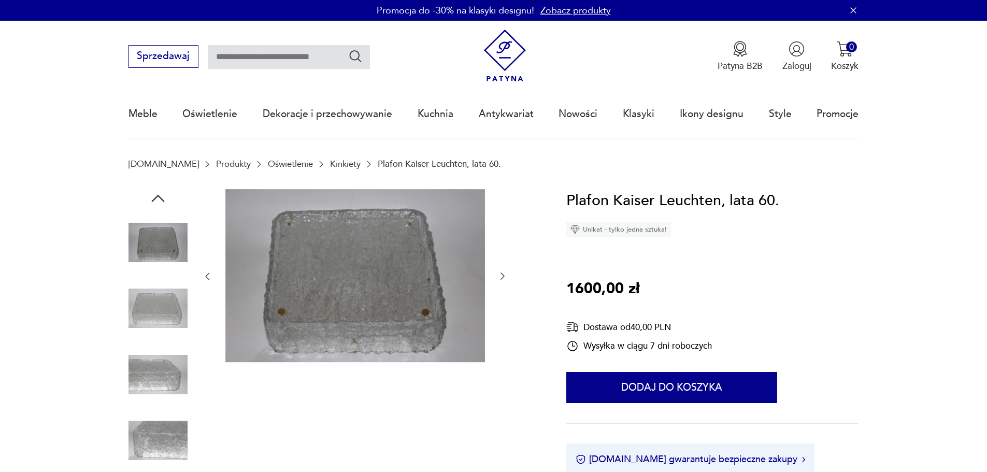
click at [163, 412] on img at bounding box center [157, 440] width 59 height 59
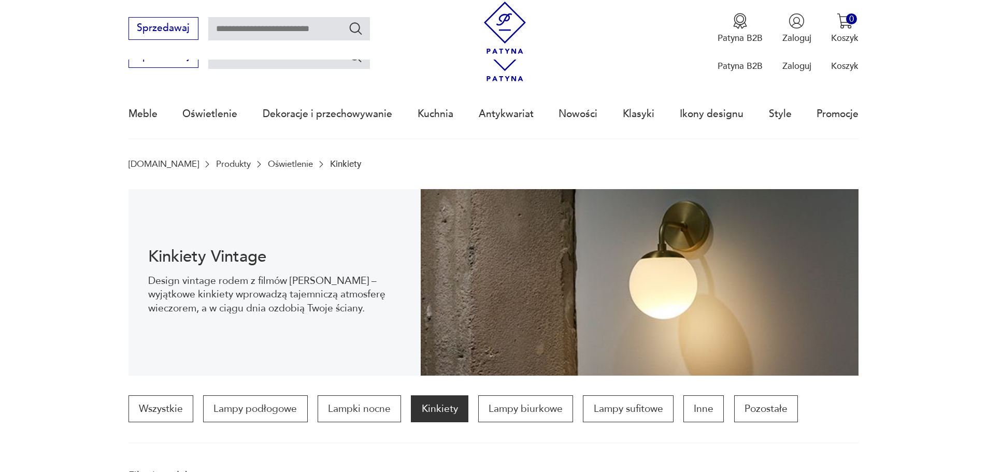
scroll to position [1179, 0]
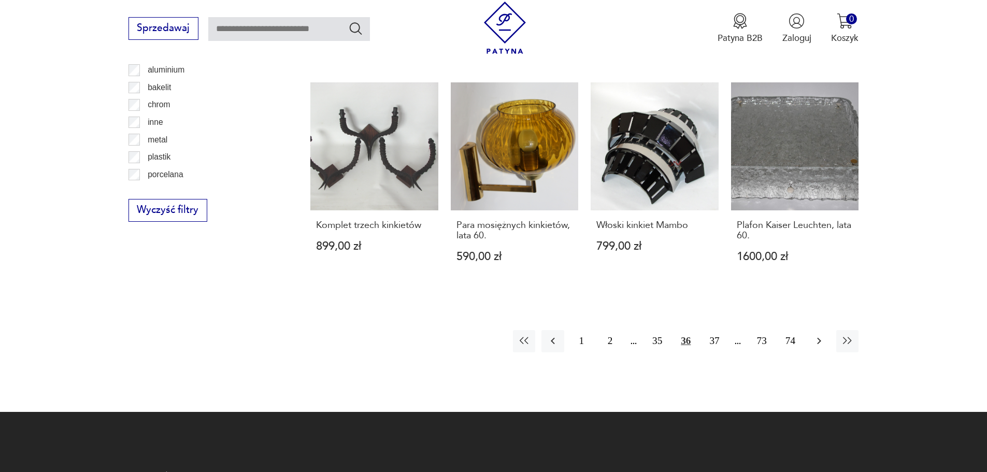
click at [822, 335] on icon "button" at bounding box center [819, 341] width 12 height 12
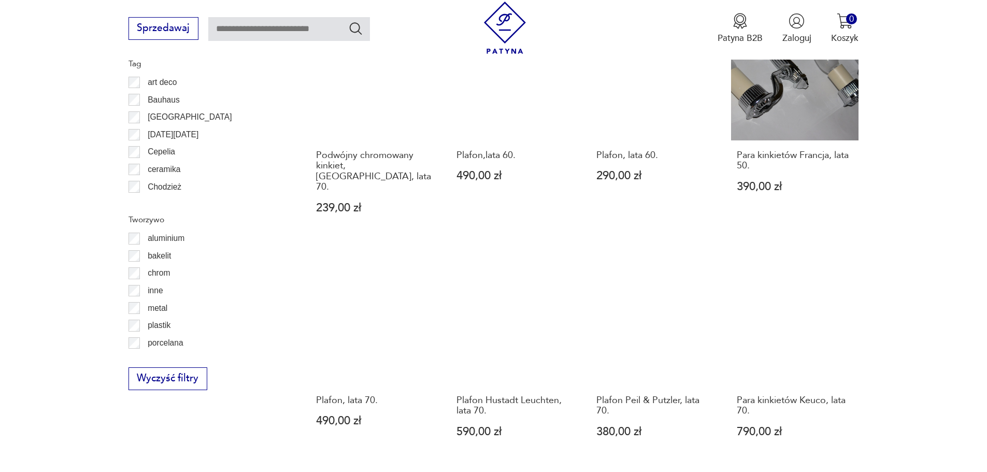
scroll to position [1012, 0]
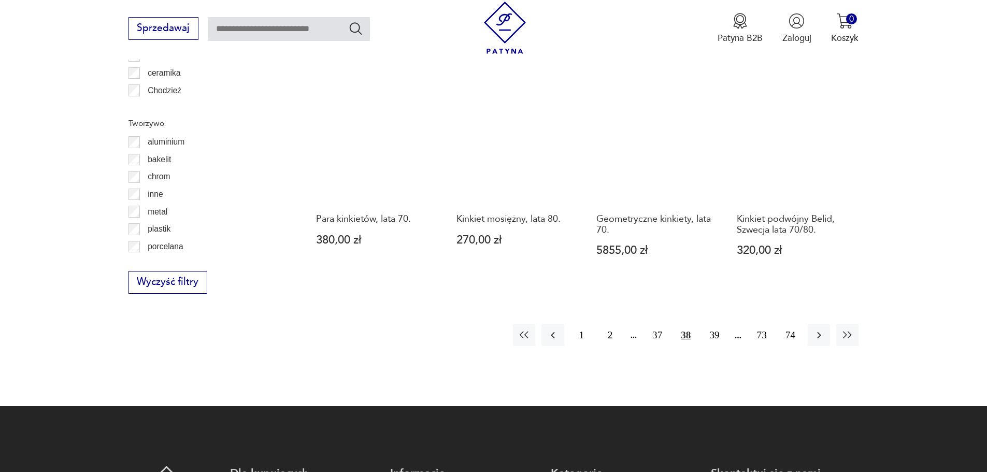
scroll to position [1113, 0]
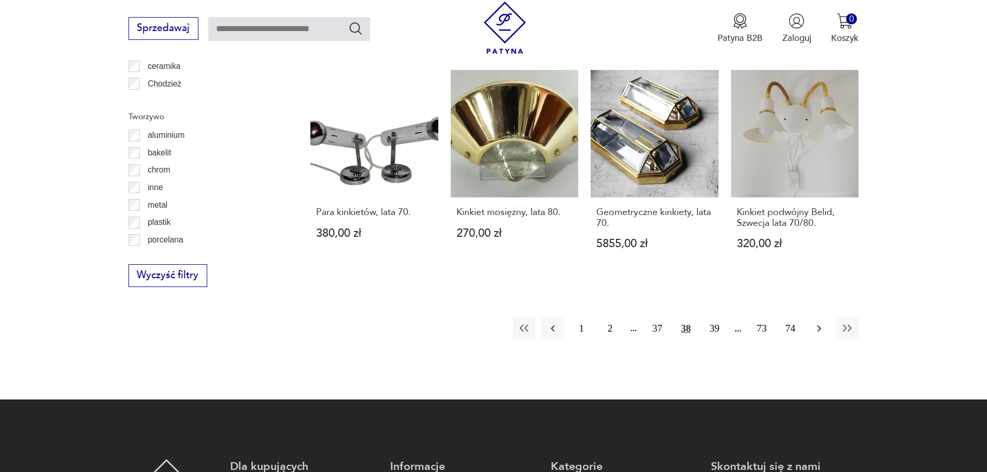
click at [817, 322] on icon "button" at bounding box center [819, 328] width 12 height 12
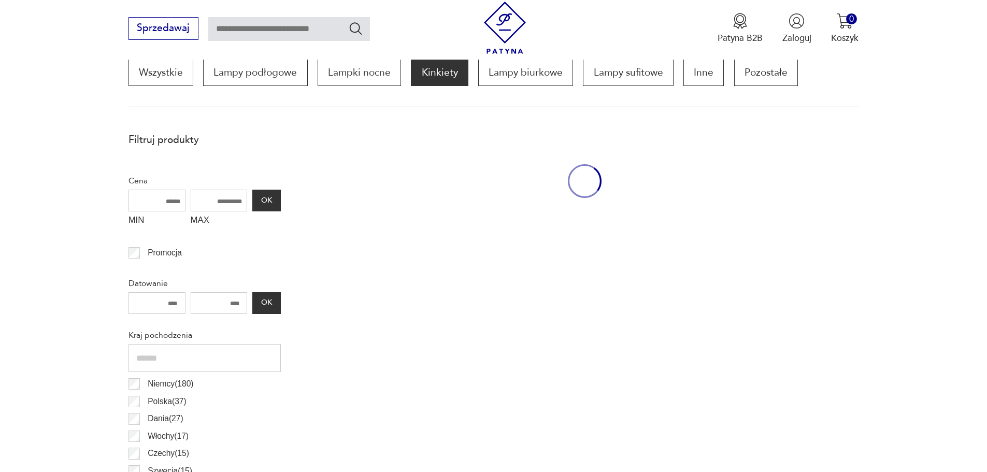
scroll to position [308, 0]
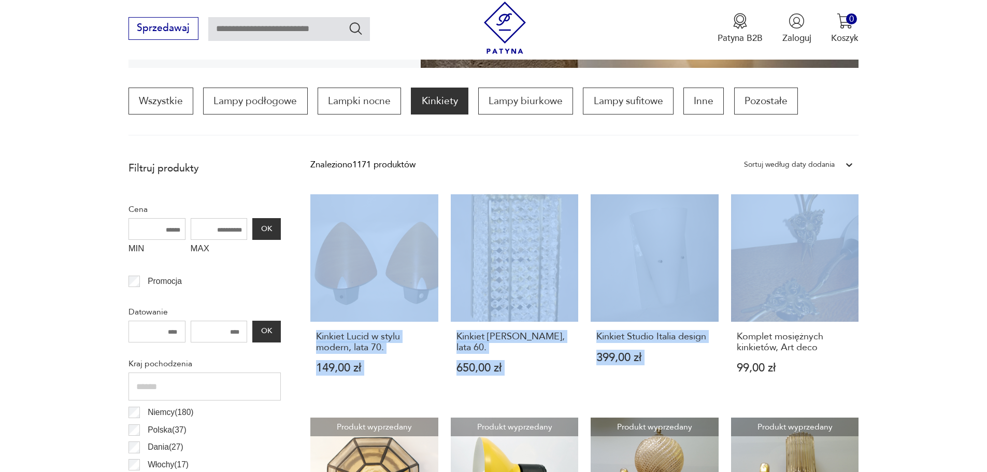
drag, startPoint x: 990, startPoint y: 149, endPoint x: 988, endPoint y: 187, distance: 38.4
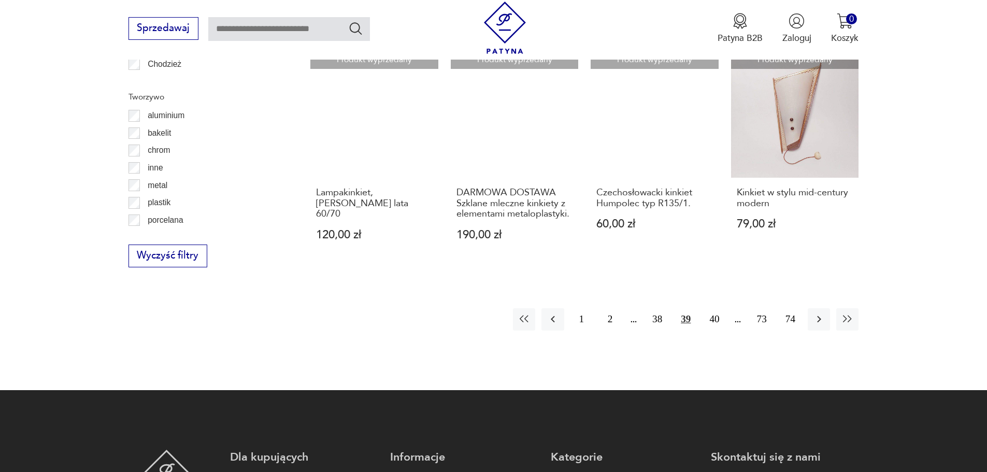
scroll to position [1162, 0]
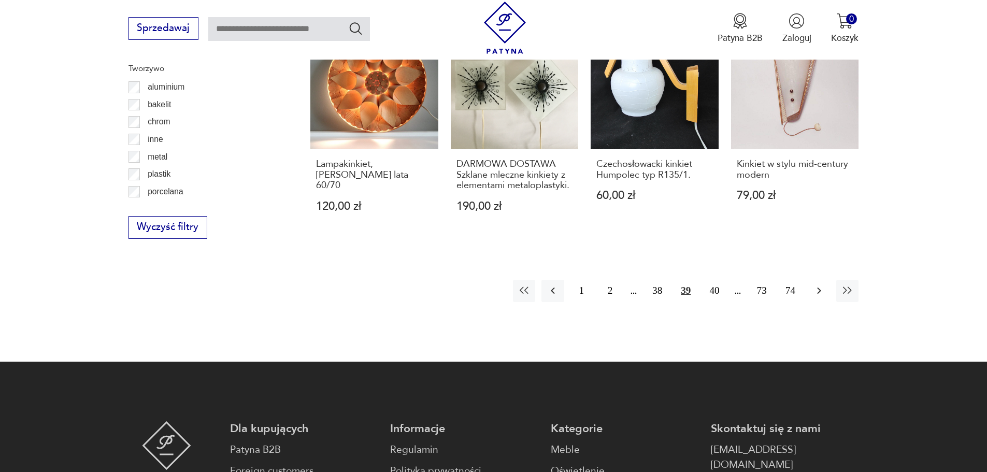
click at [816, 292] on icon "button" at bounding box center [819, 290] width 12 height 12
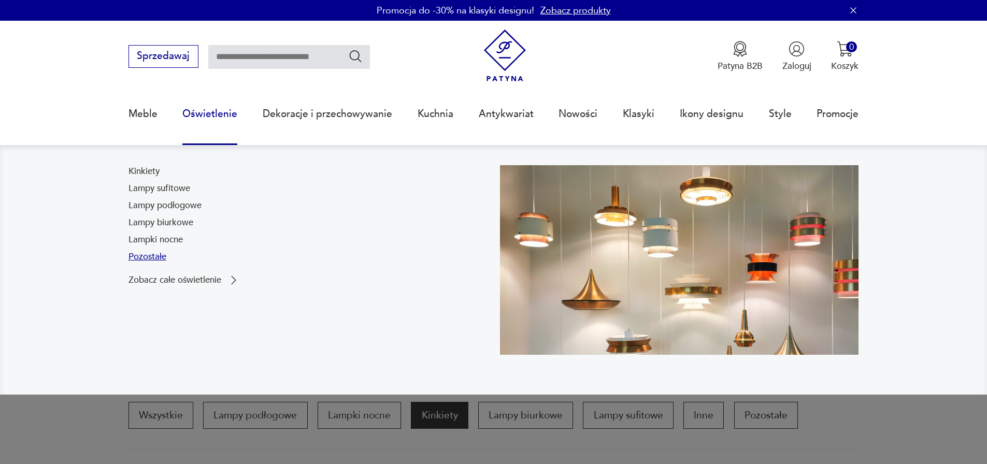
click at [152, 256] on link "Pozostałe" at bounding box center [147, 257] width 38 height 12
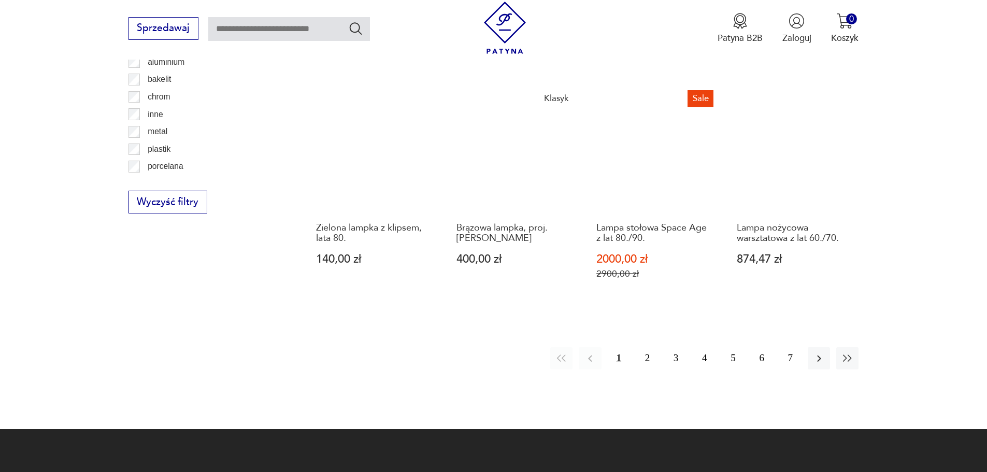
scroll to position [959, 0]
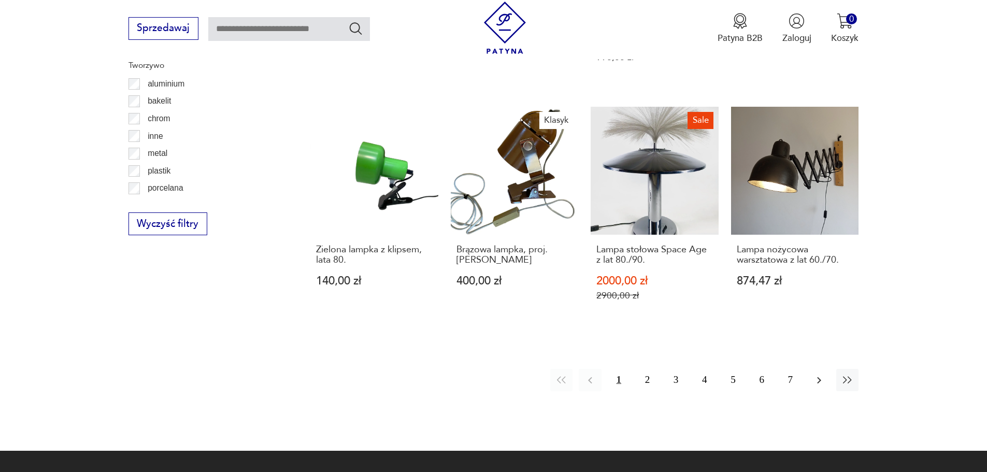
click at [819, 374] on icon "button" at bounding box center [819, 380] width 12 height 12
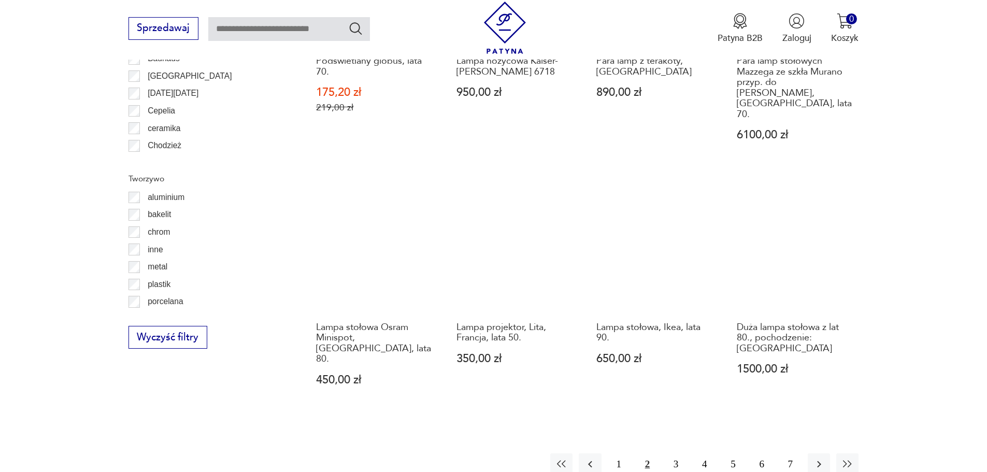
scroll to position [853, 0]
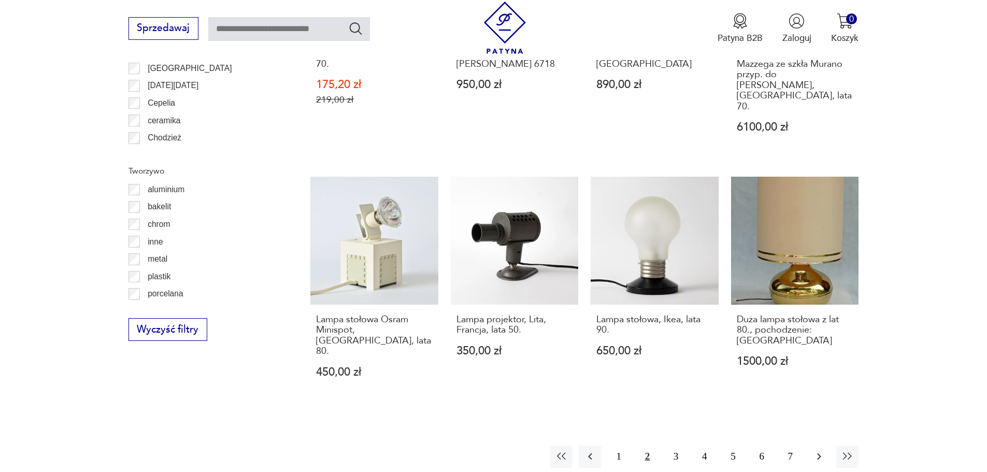
click at [817, 450] on icon "button" at bounding box center [819, 456] width 12 height 12
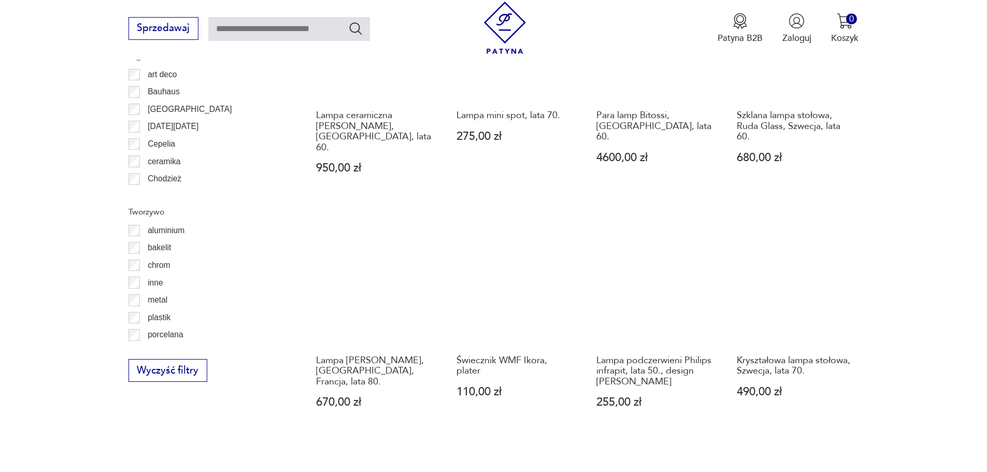
scroll to position [814, 0]
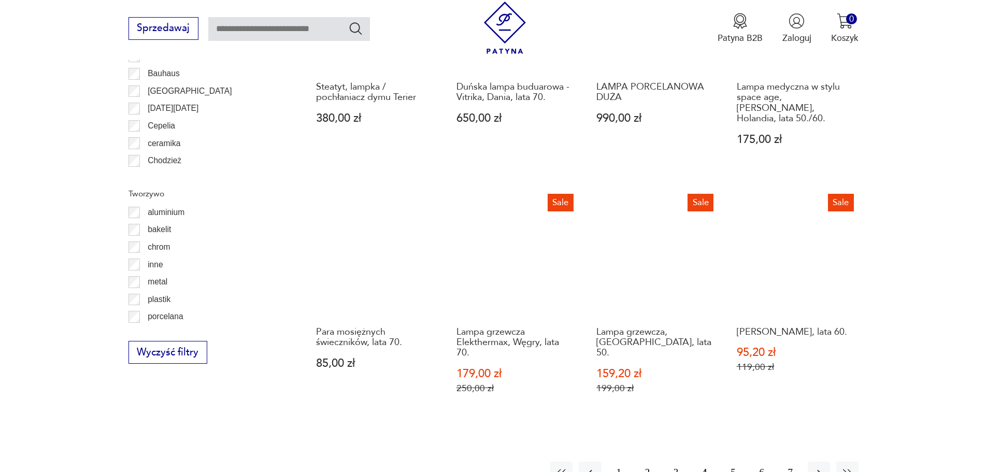
scroll to position [836, 0]
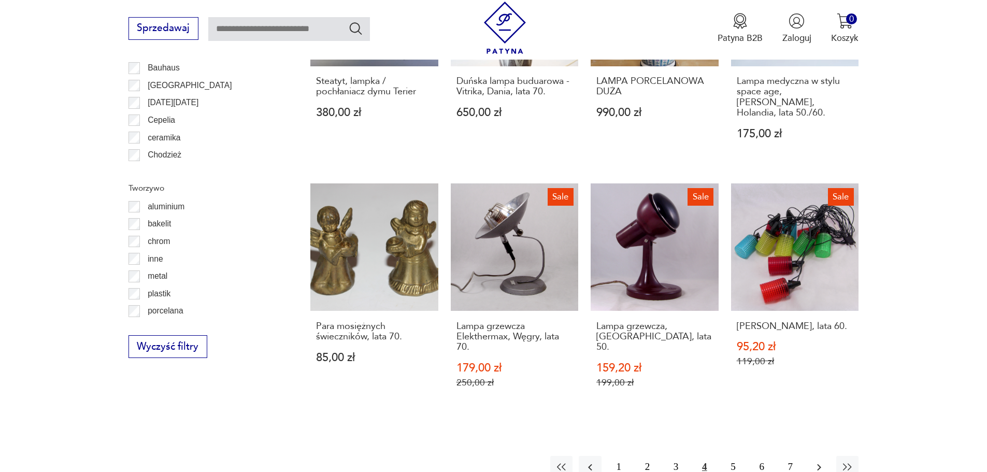
click at [817, 461] on icon "button" at bounding box center [819, 467] width 12 height 12
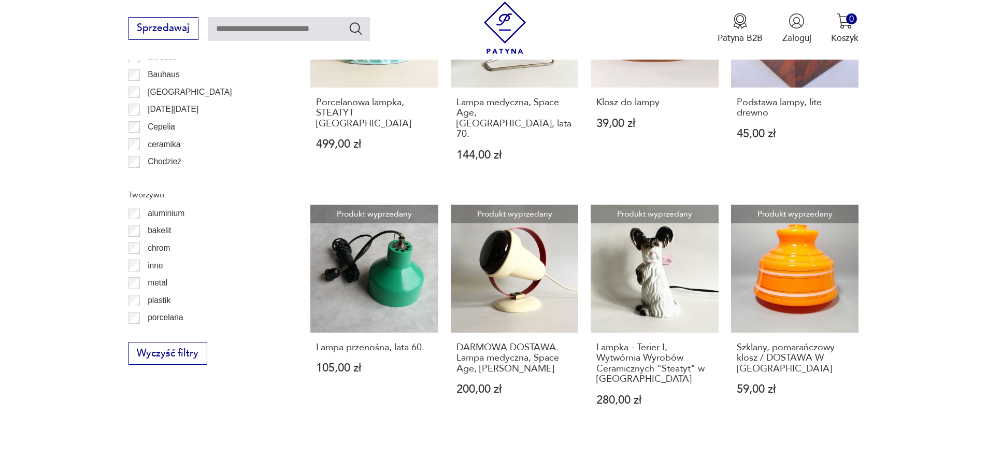
scroll to position [831, 0]
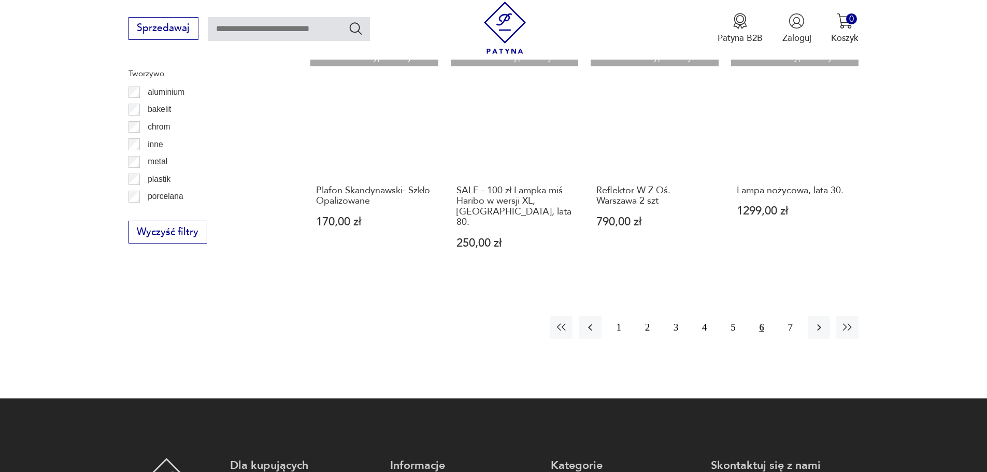
scroll to position [952, 0]
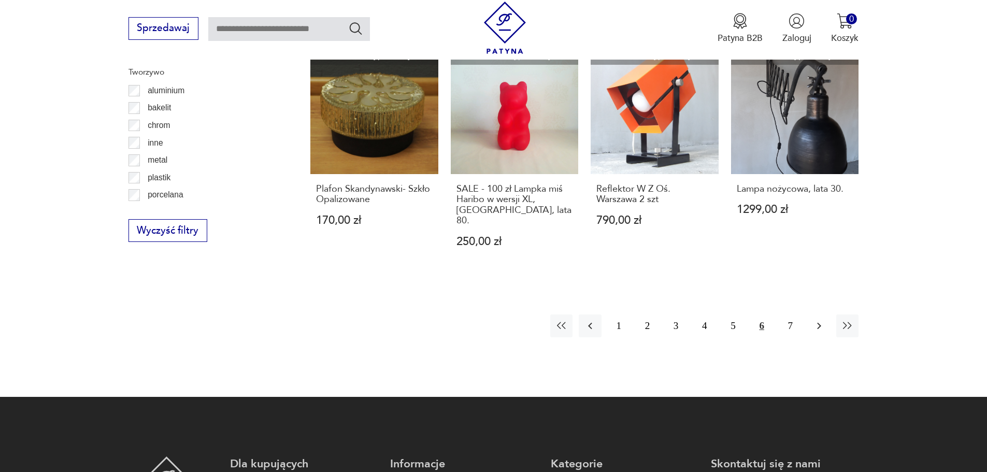
click at [817, 320] on icon "button" at bounding box center [819, 326] width 12 height 12
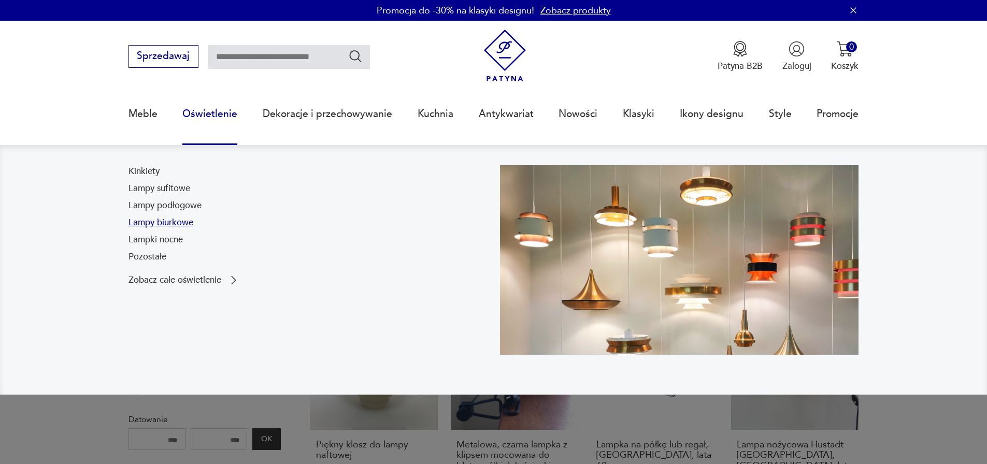
click at [184, 219] on link "Lampy biurkowe" at bounding box center [160, 222] width 65 height 12
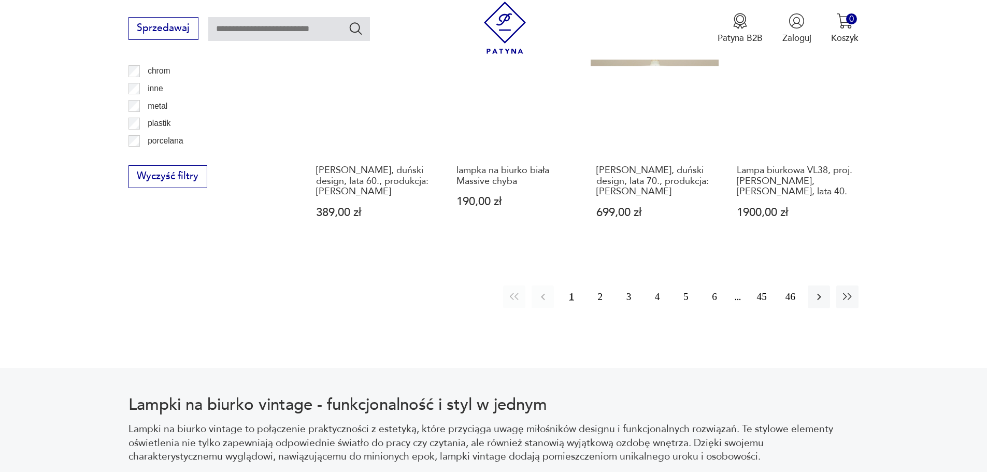
scroll to position [1223, 0]
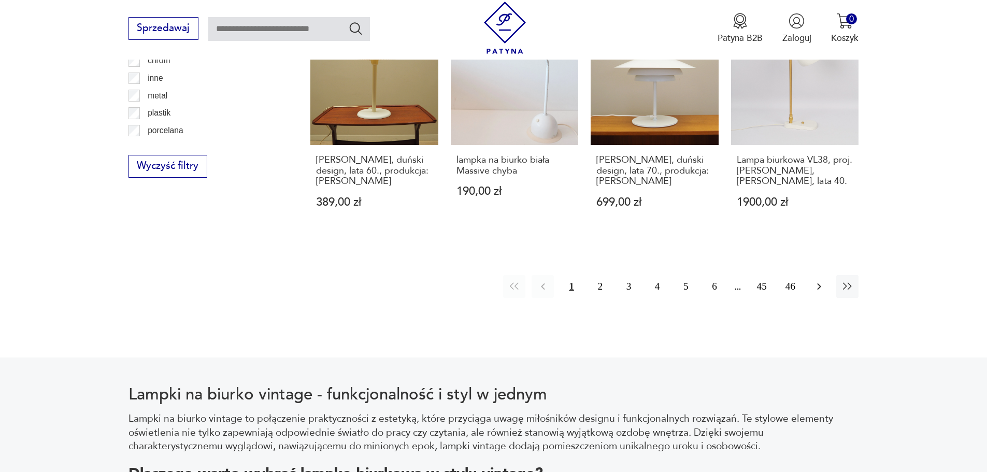
click at [821, 280] on icon "button" at bounding box center [819, 286] width 12 height 12
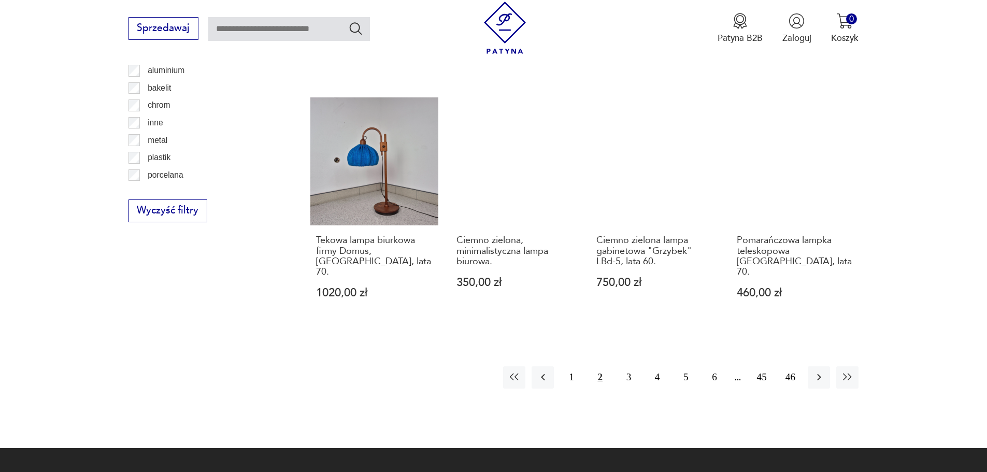
scroll to position [1255, 0]
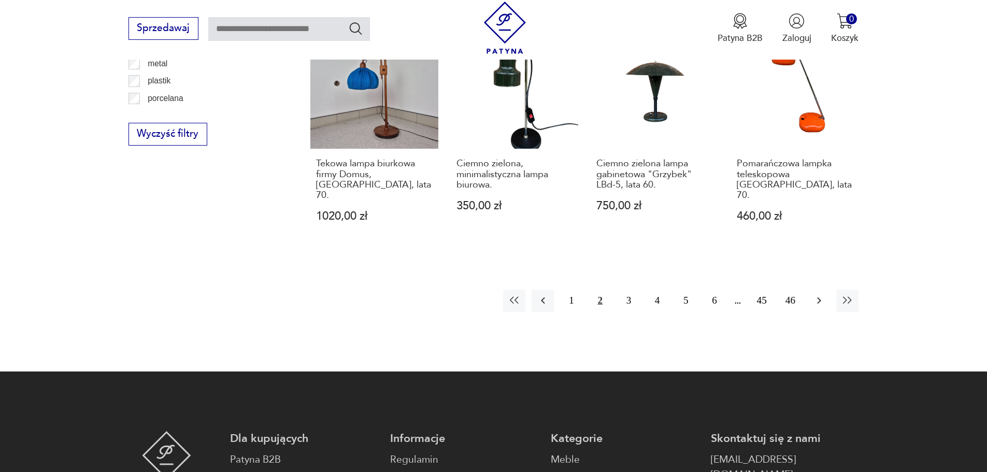
click at [819, 297] on icon "button" at bounding box center [819, 300] width 4 height 7
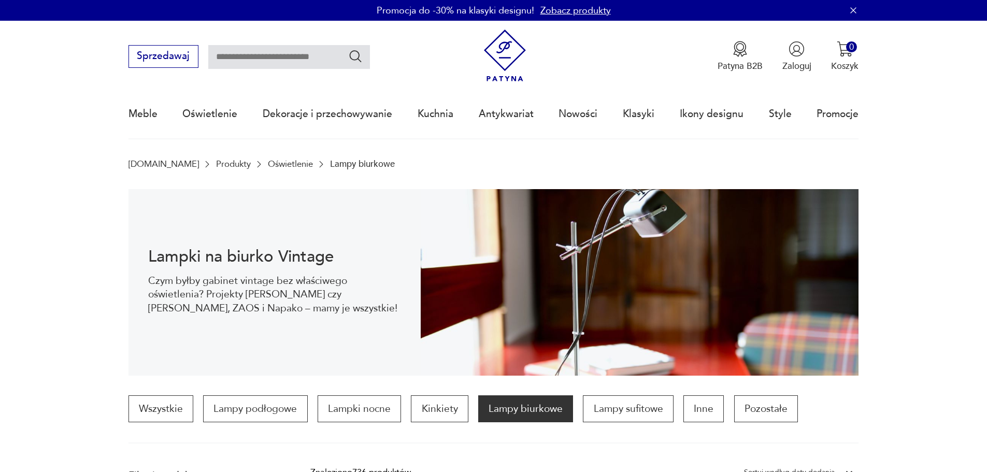
click at [307, 54] on input "text" at bounding box center [289, 57] width 162 height 24
type input "******"
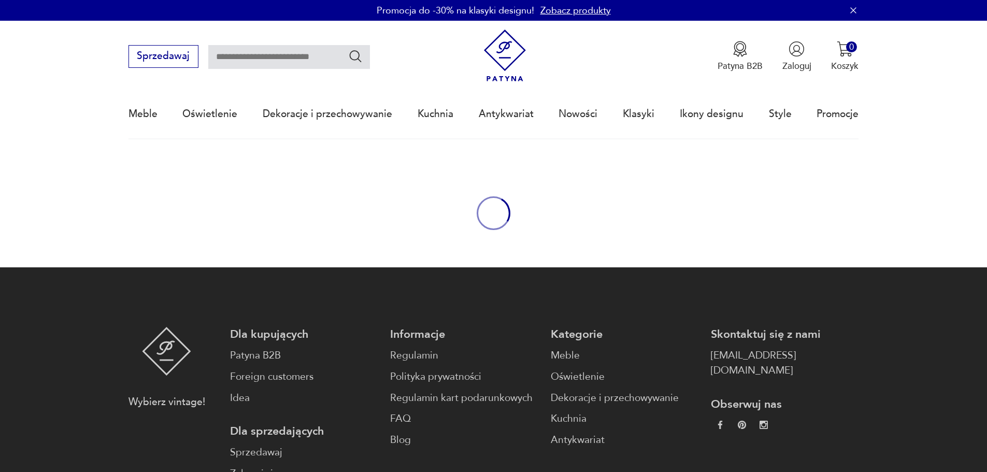
type input "******"
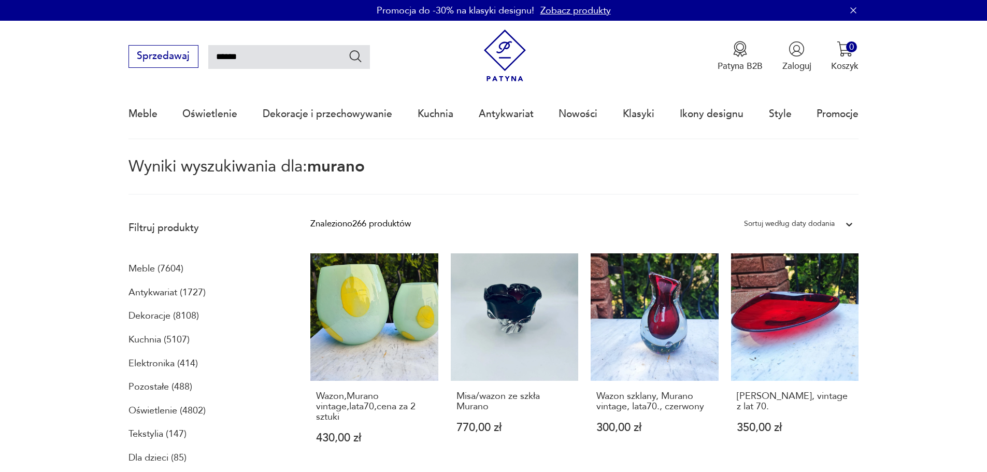
click at [216, 58] on input "******" at bounding box center [289, 57] width 162 height 24
type input "**********"
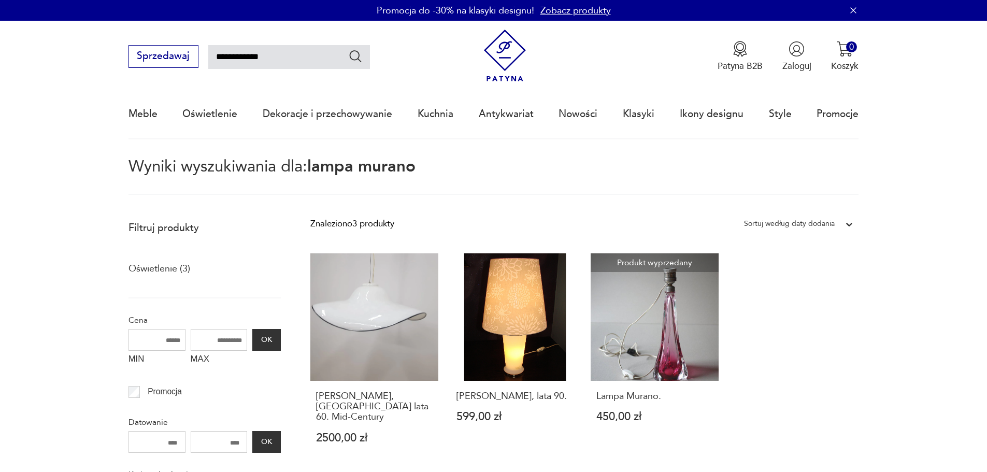
drag, startPoint x: 239, startPoint y: 56, endPoint x: 198, endPoint y: 51, distance: 41.2
click at [198, 51] on div "**********" at bounding box center [248, 56] width 241 height 23
type input "**********"
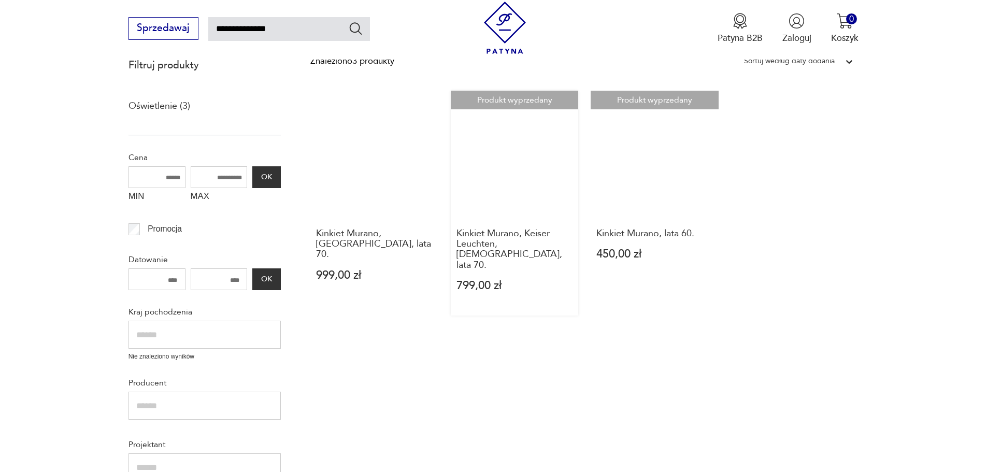
scroll to position [163, 0]
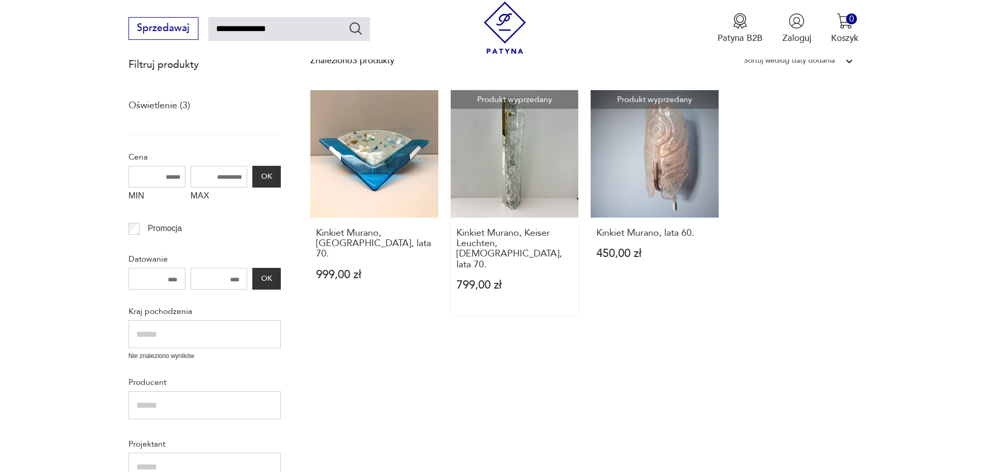
click at [528, 139] on link "Produkt wyprzedany Kinkiet Murano, Keiser Leuchten, [GEOGRAPHIC_DATA], lata 70.…" at bounding box center [515, 202] width 128 height 225
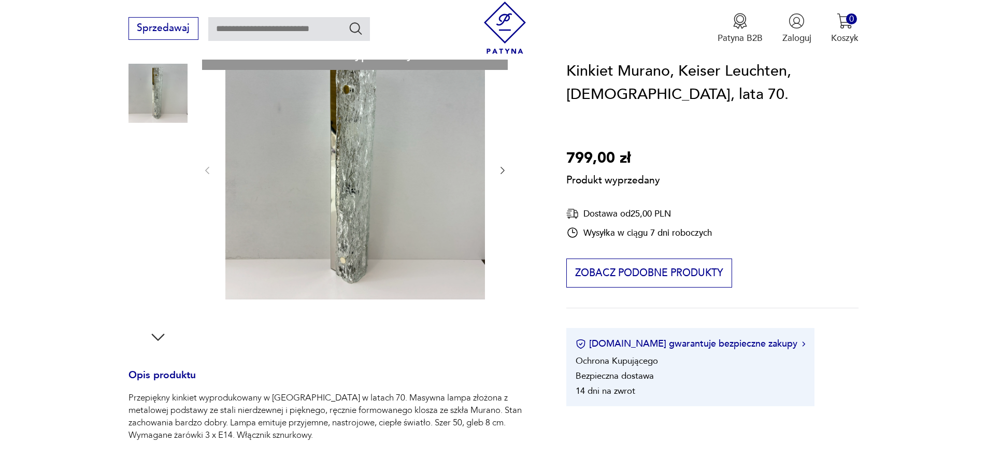
scroll to position [155, 0]
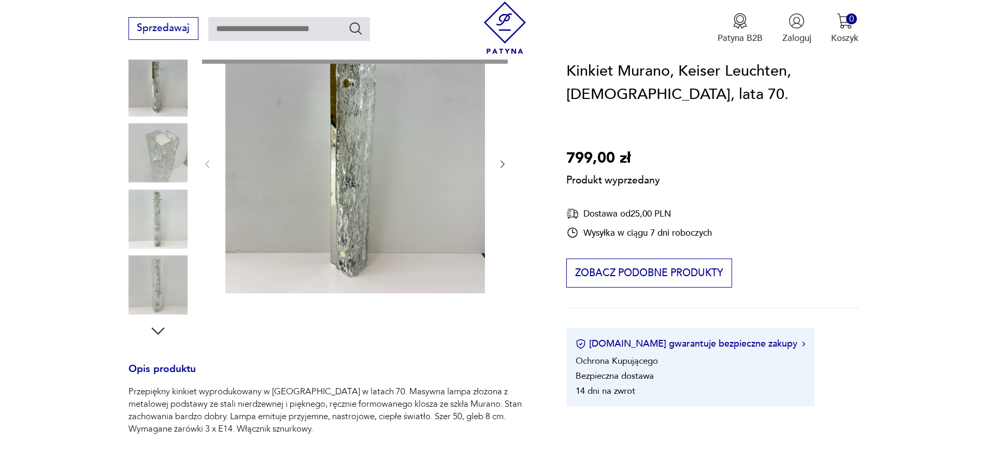
click at [174, 154] on div "Produkt wyprzedany Opis produktu Przepiękny kinkiet wyprodukowany w [GEOGRAPHIC…" at bounding box center [332, 362] width 408 height 656
click at [500, 168] on div "Produkt wyprzedany Opis produktu Przepiękny kinkiet wyprodukowany w [GEOGRAPHIC…" at bounding box center [332, 362] width 408 height 656
click at [504, 158] on div "Produkt wyprzedany Opis produktu Przepiękny kinkiet wyprodukowany w [GEOGRAPHIC…" at bounding box center [332, 362] width 408 height 656
click at [500, 162] on div "Produkt wyprzedany Opis produktu Przepiękny kinkiet wyprodukowany w [GEOGRAPHIC…" at bounding box center [332, 362] width 408 height 656
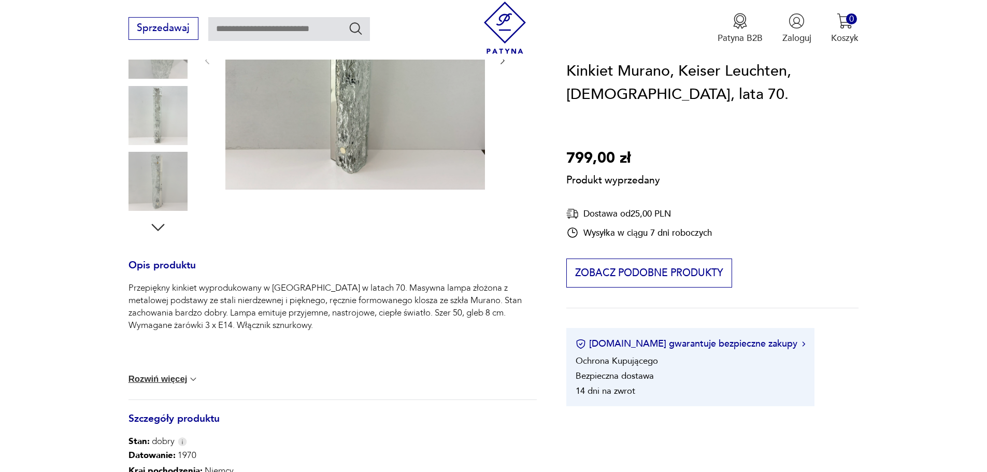
scroll to position [0, 0]
